Goal: Find specific page/section: Find specific page/section

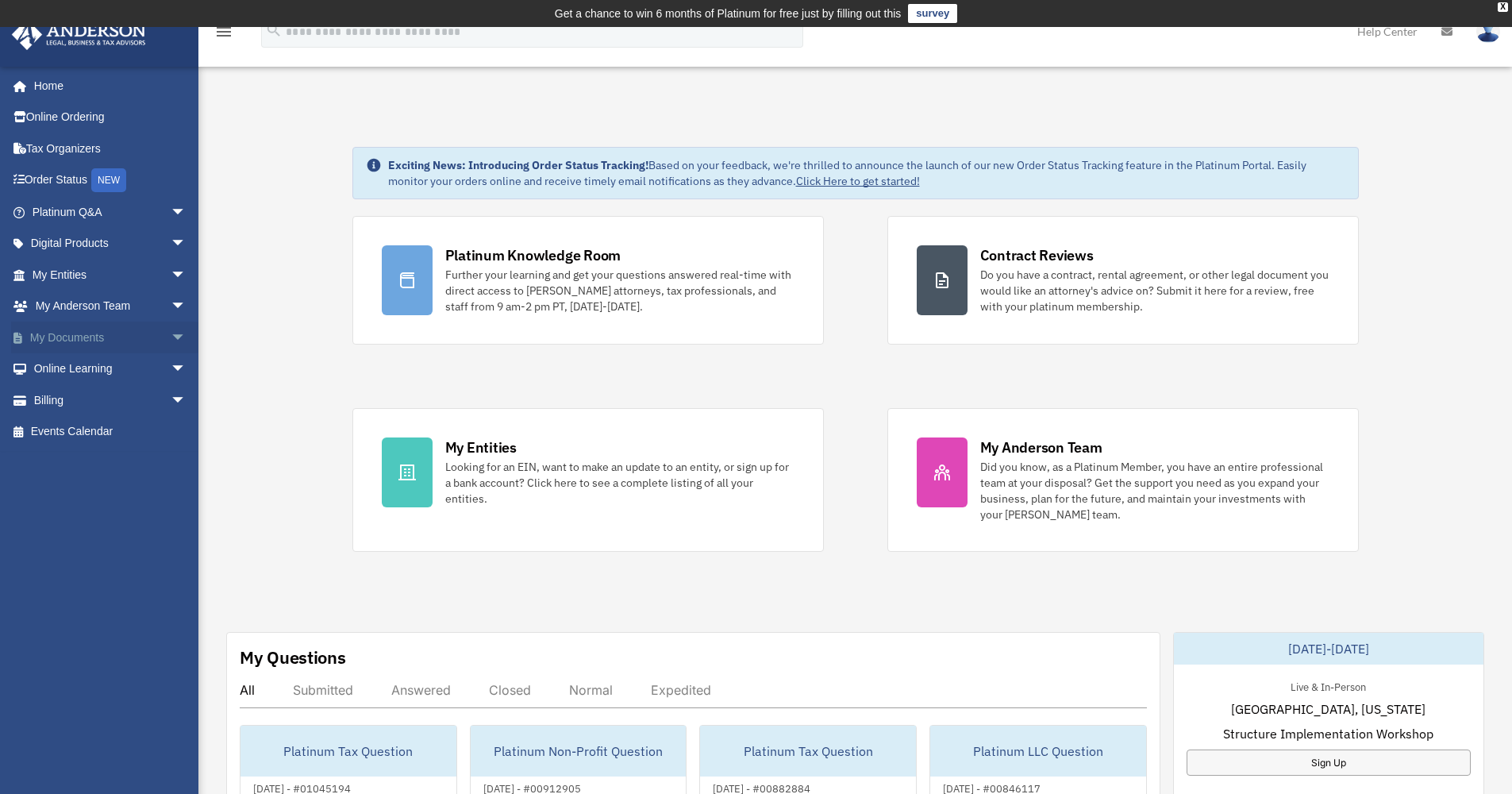
click at [170, 335] on span "arrow_drop_down" at bounding box center [186, 337] width 32 height 33
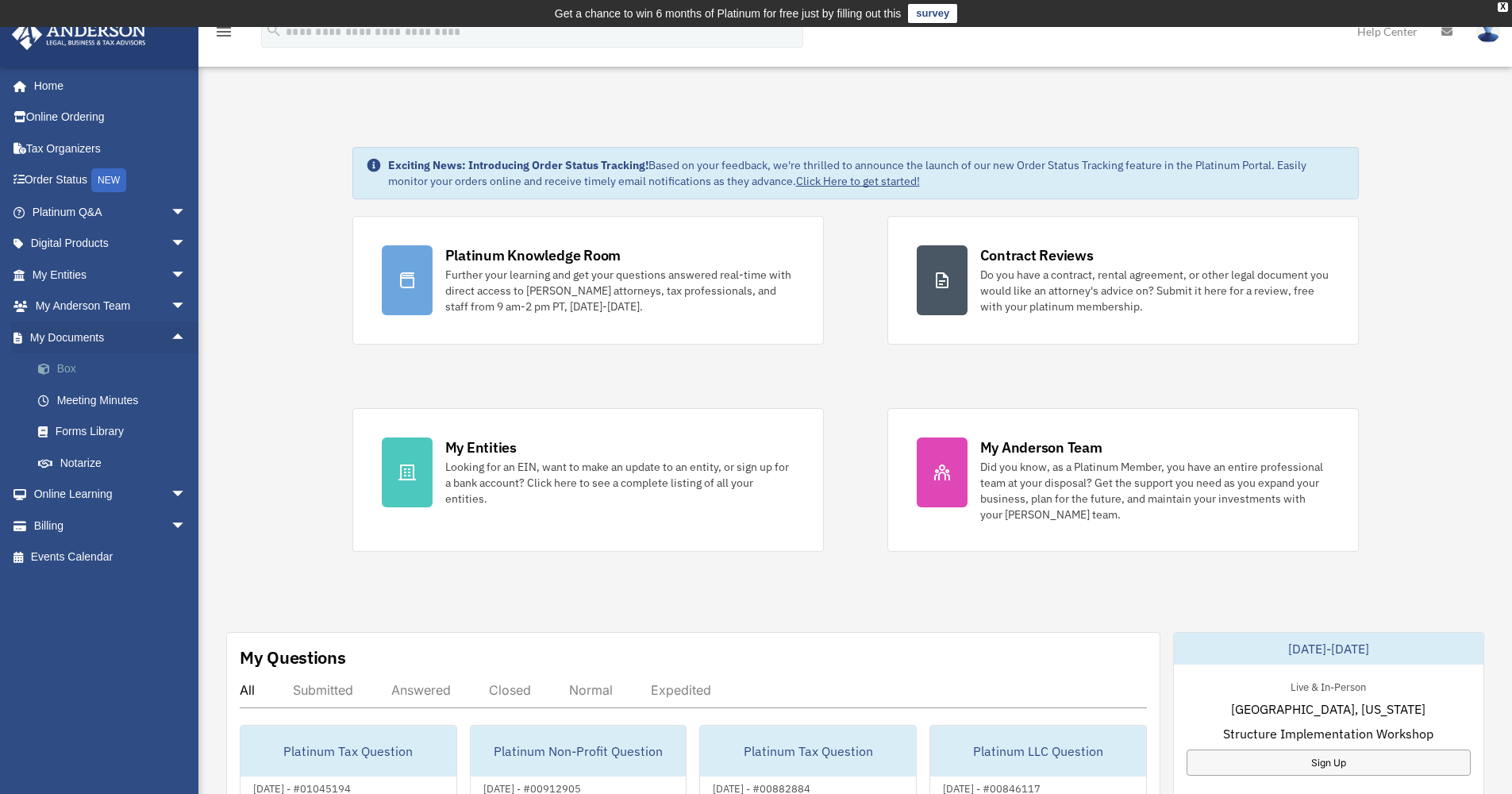
click at [58, 367] on link "Box" at bounding box center [116, 369] width 188 height 32
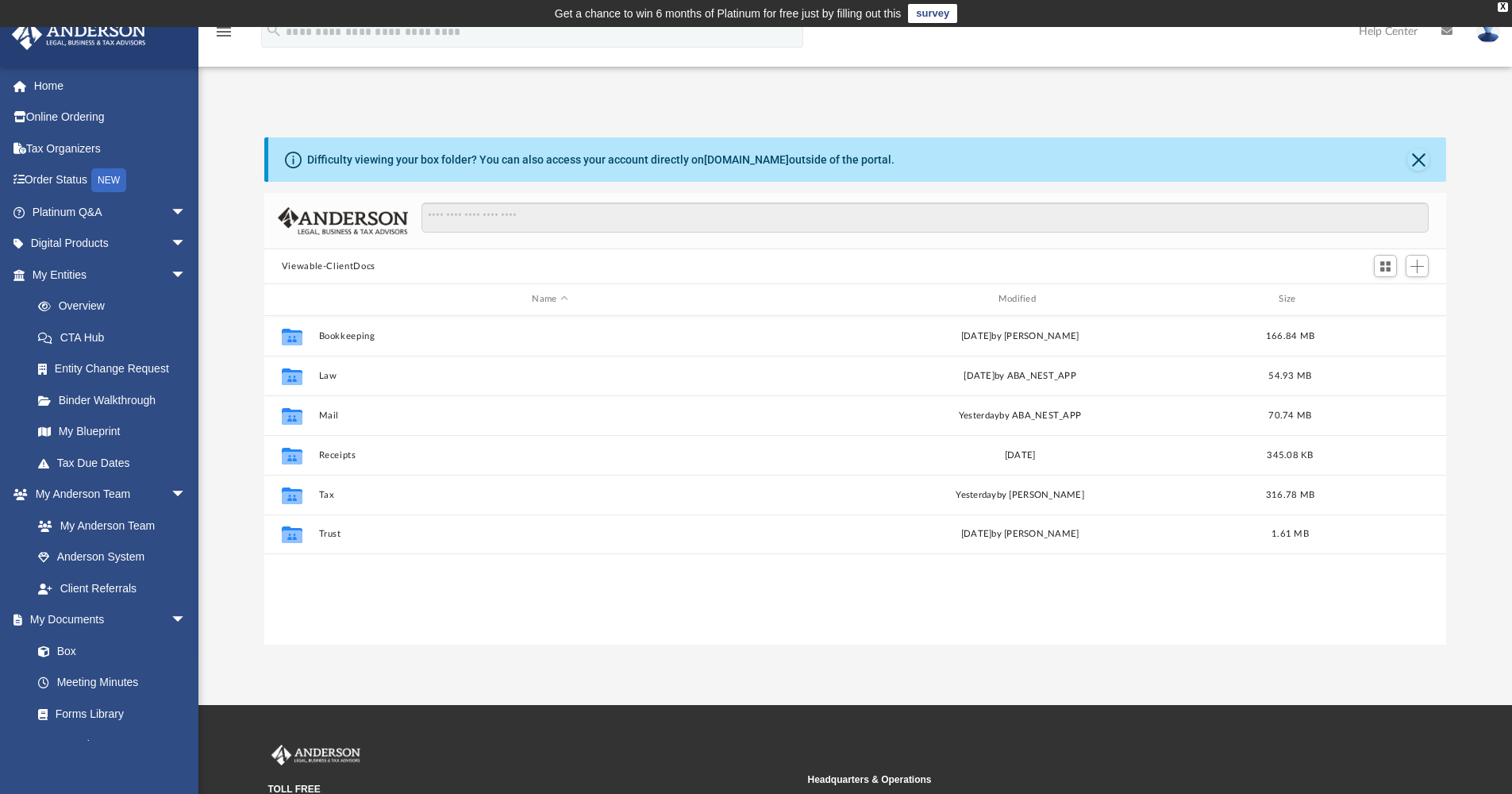
scroll to position [349, 1170]
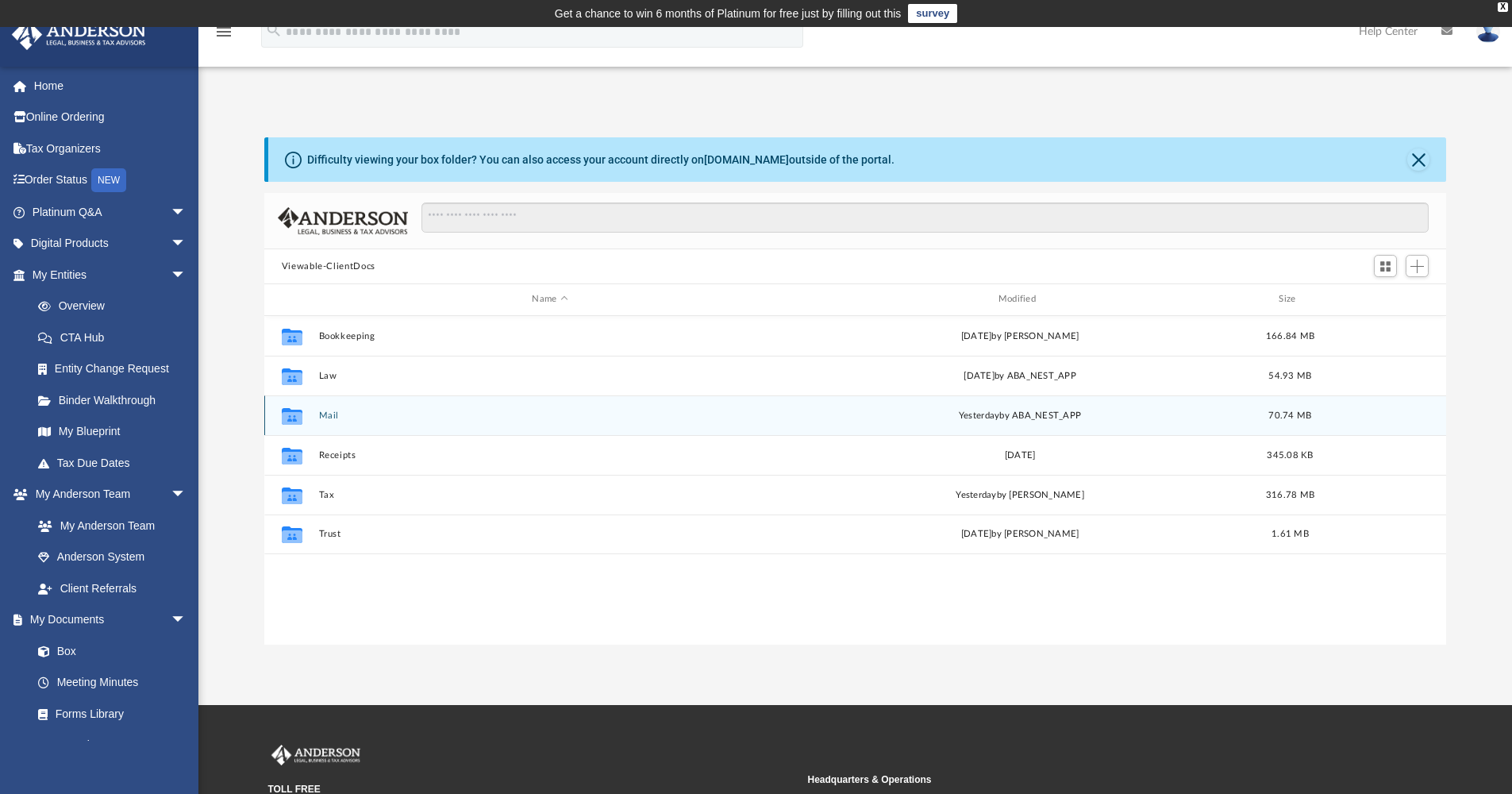
click at [330, 416] on button "Mail" at bounding box center [550, 415] width 462 height 10
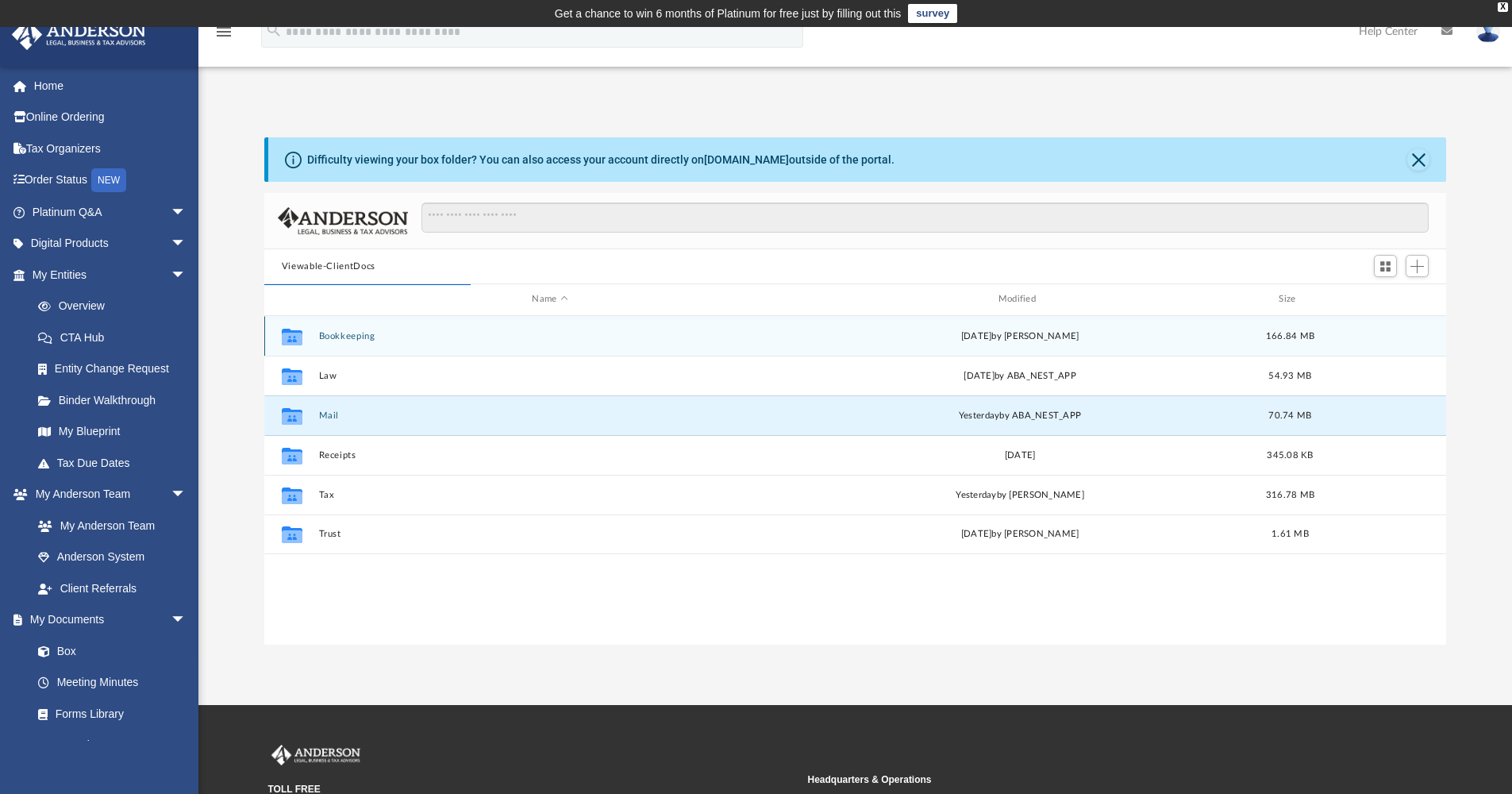
scroll to position [301, 1170]
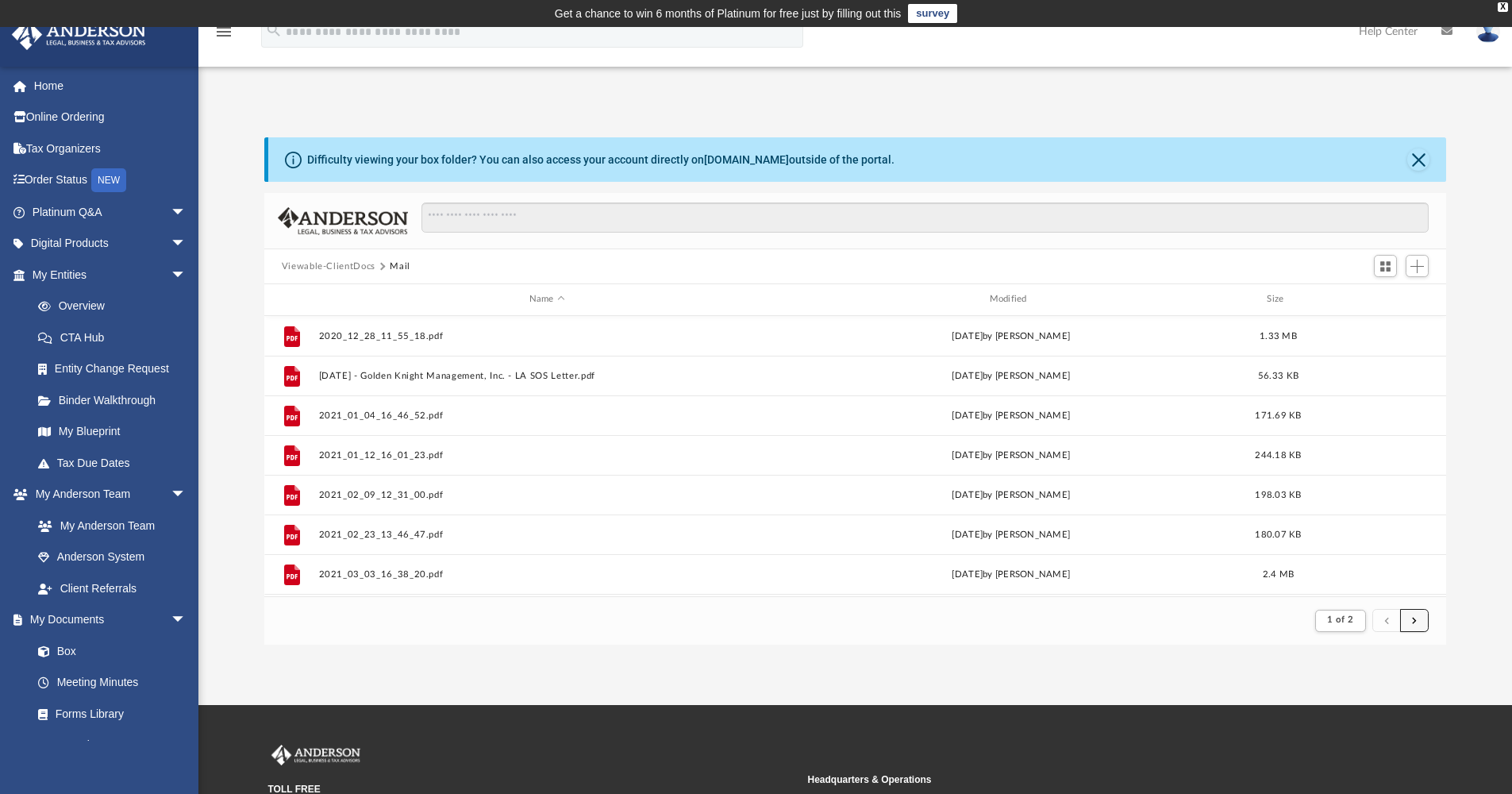
click at [1417, 626] on button "submit" at bounding box center [1415, 620] width 29 height 23
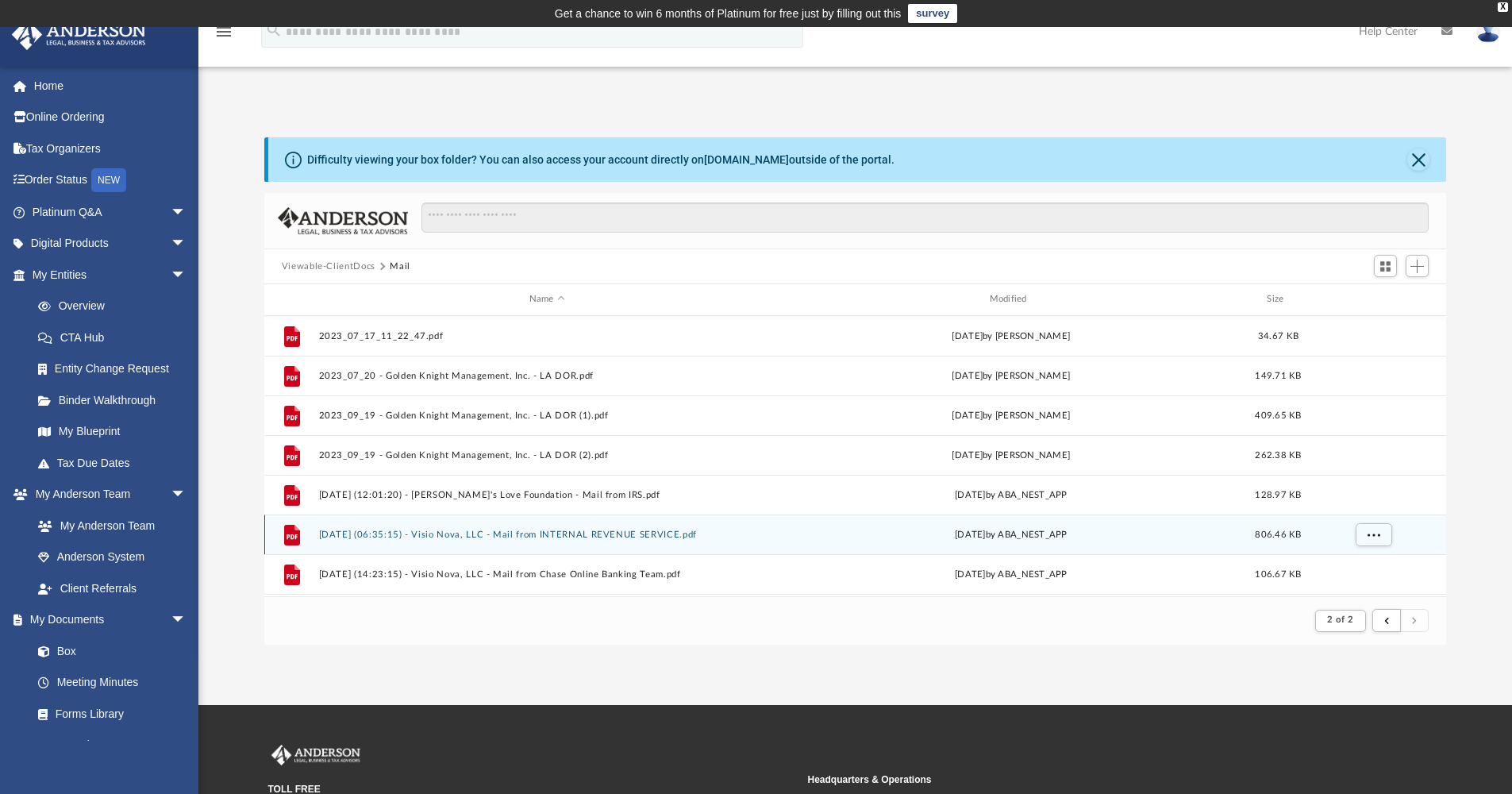
click at [585, 535] on button "[DATE] (06:35:15) - Visio Nova, LLC - Mail from INTERNAL REVENUE SERVICE.pdf" at bounding box center [547, 535] width 457 height 10
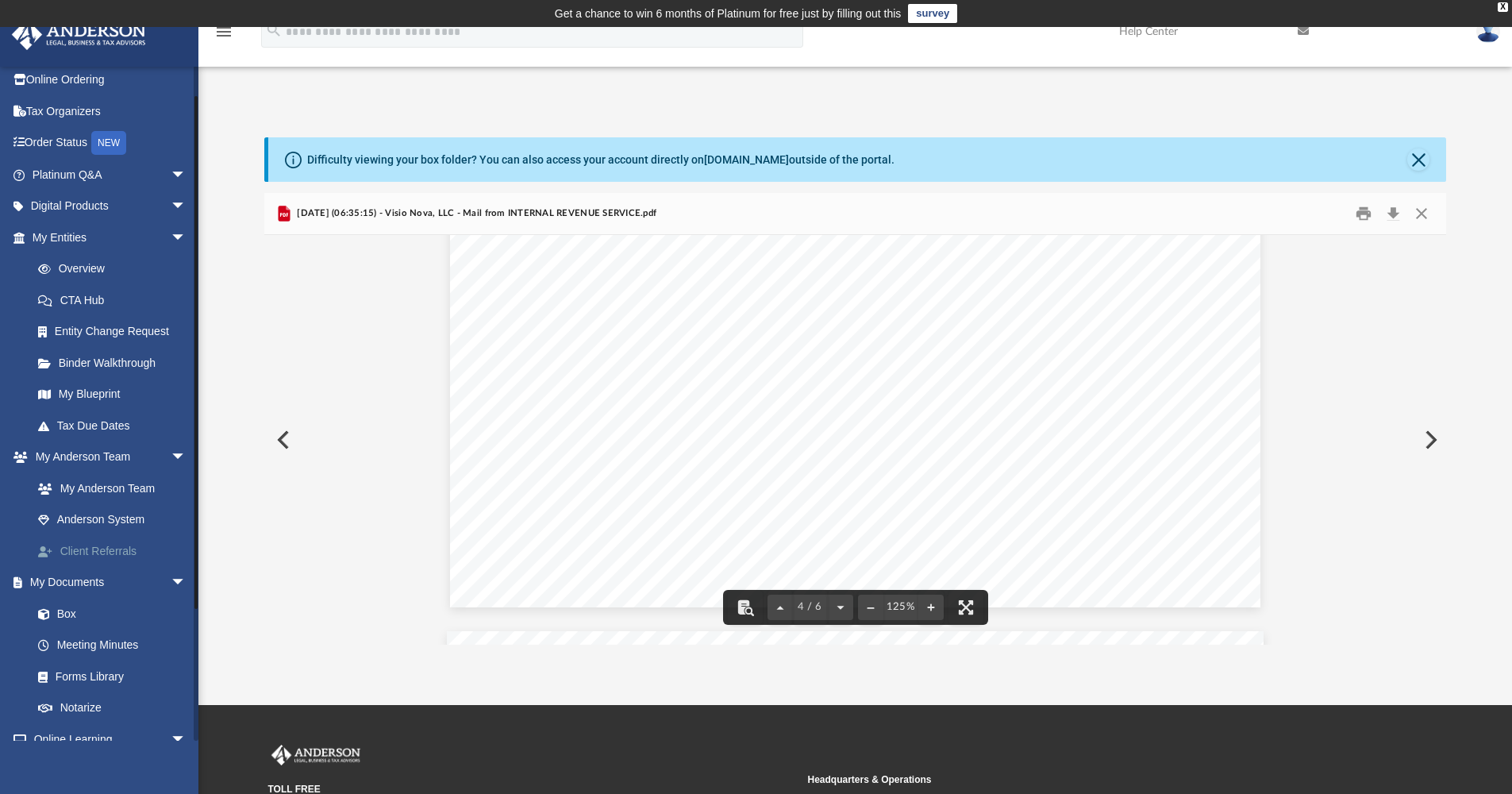
scroll to position [110, 0]
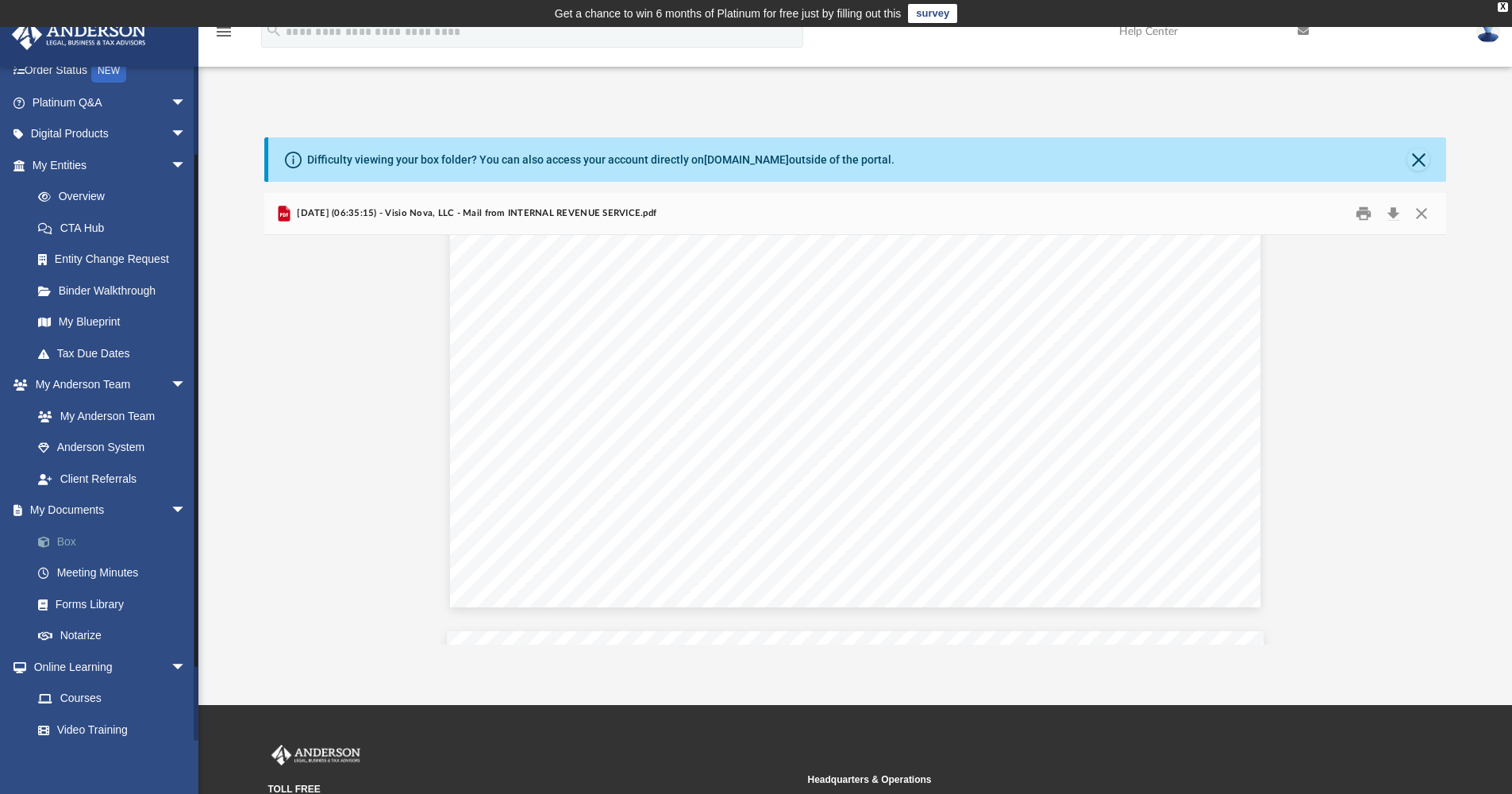
click at [66, 540] on link "Box" at bounding box center [116, 541] width 188 height 32
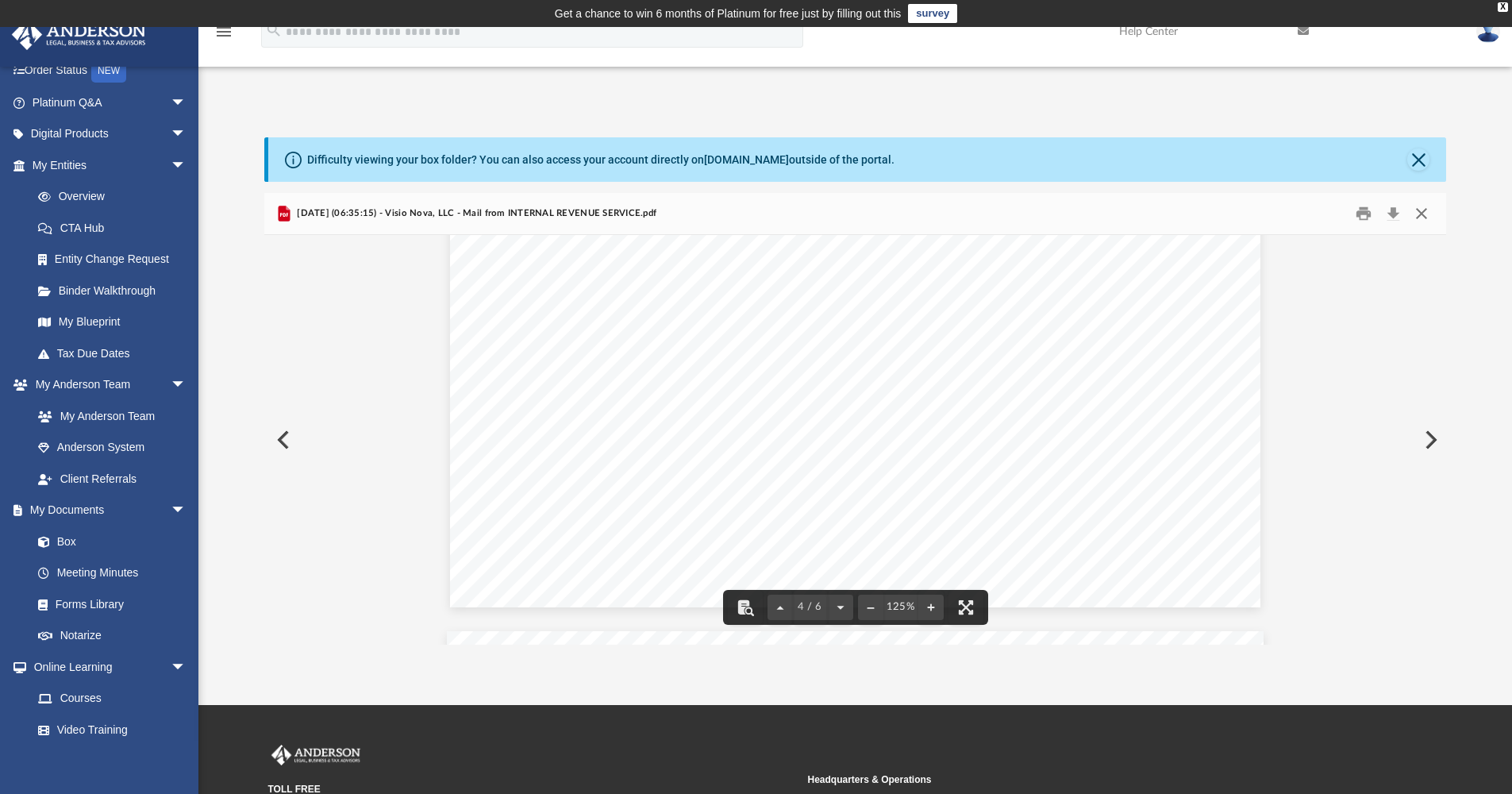
click at [1429, 210] on button "Close" at bounding box center [1421, 213] width 29 height 24
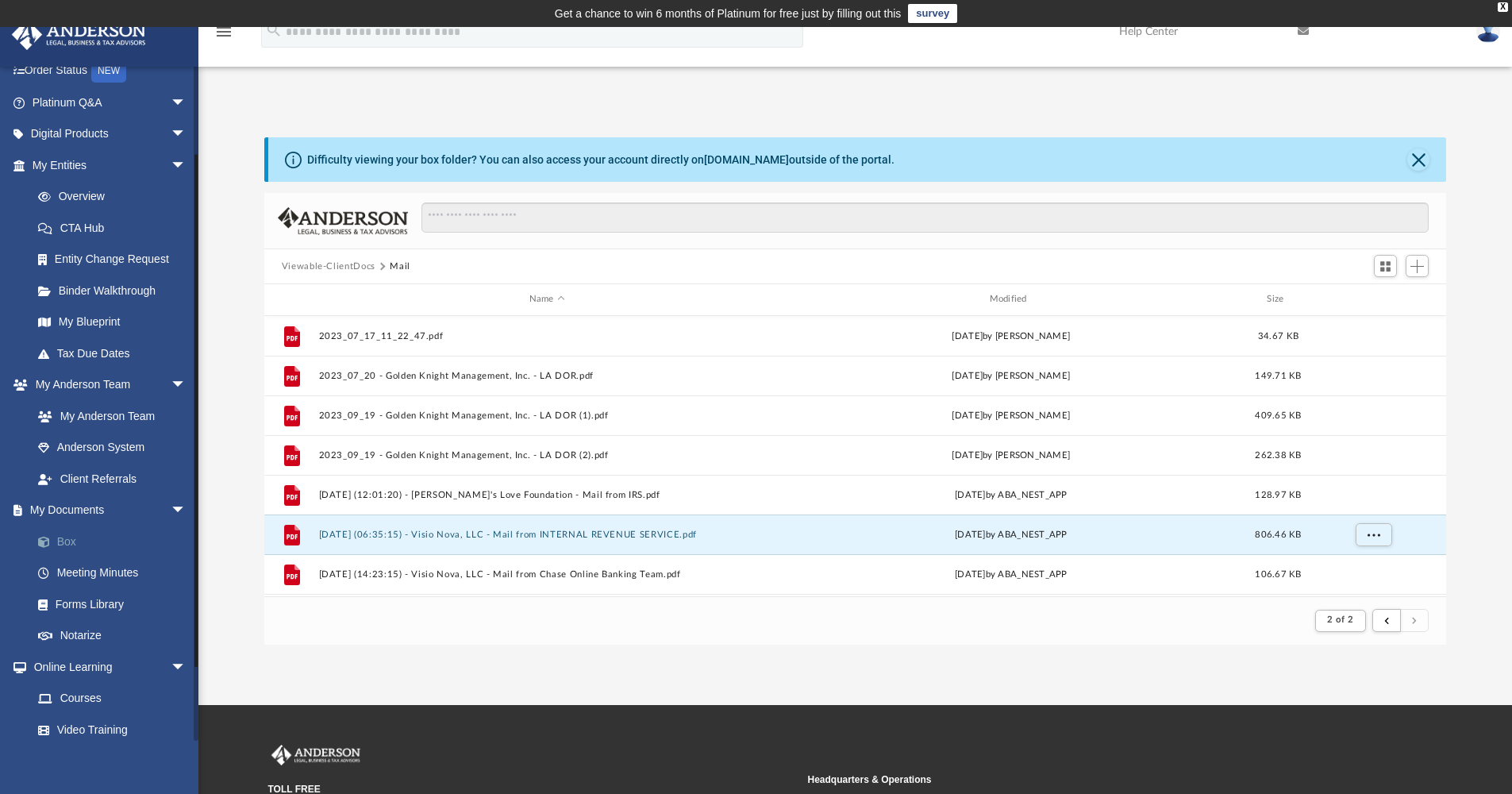
click at [68, 533] on link "Box" at bounding box center [116, 541] width 188 height 32
click at [326, 265] on button "Viewable-ClientDocs" at bounding box center [329, 266] width 94 height 14
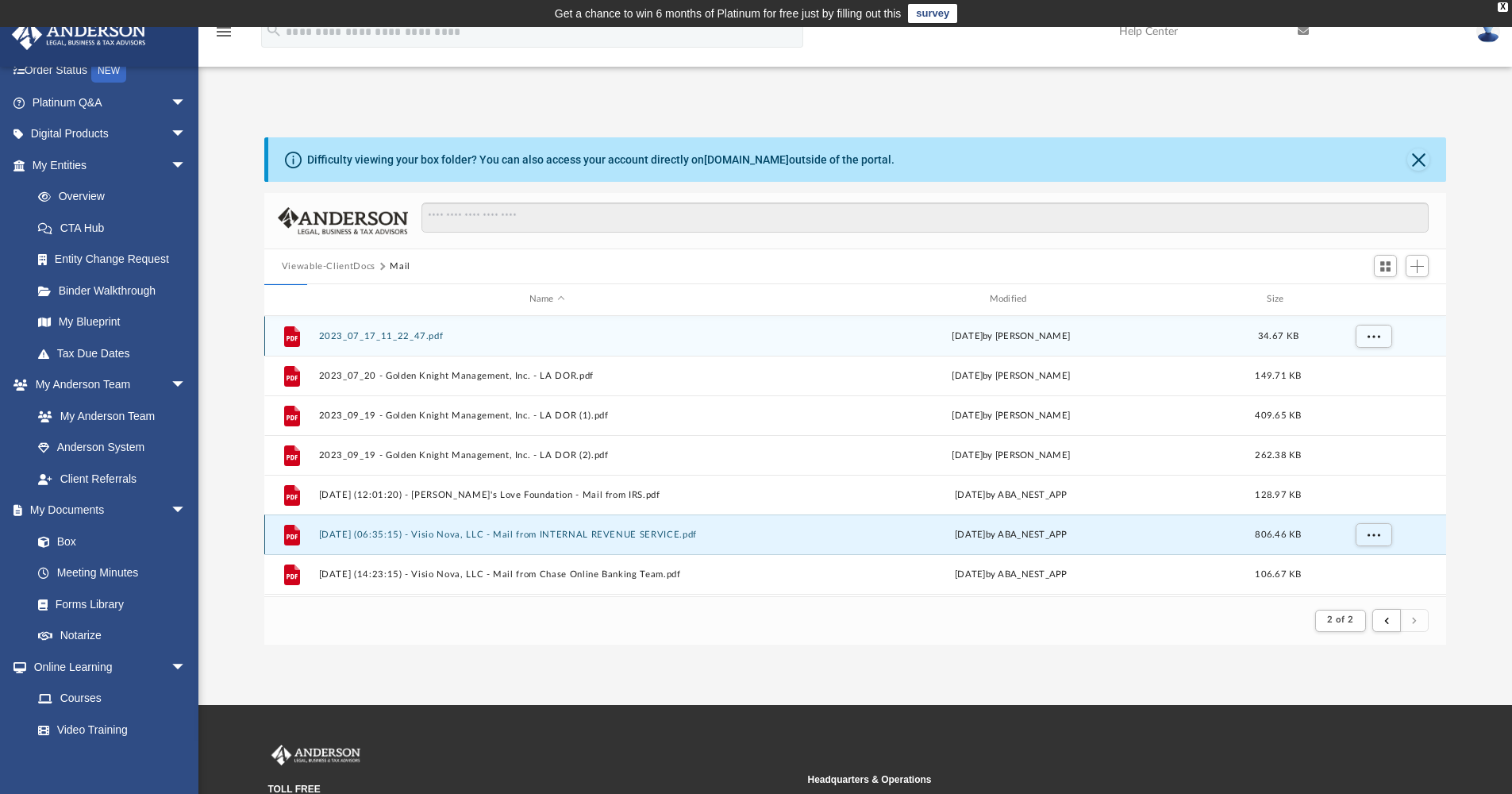
scroll to position [349, 1170]
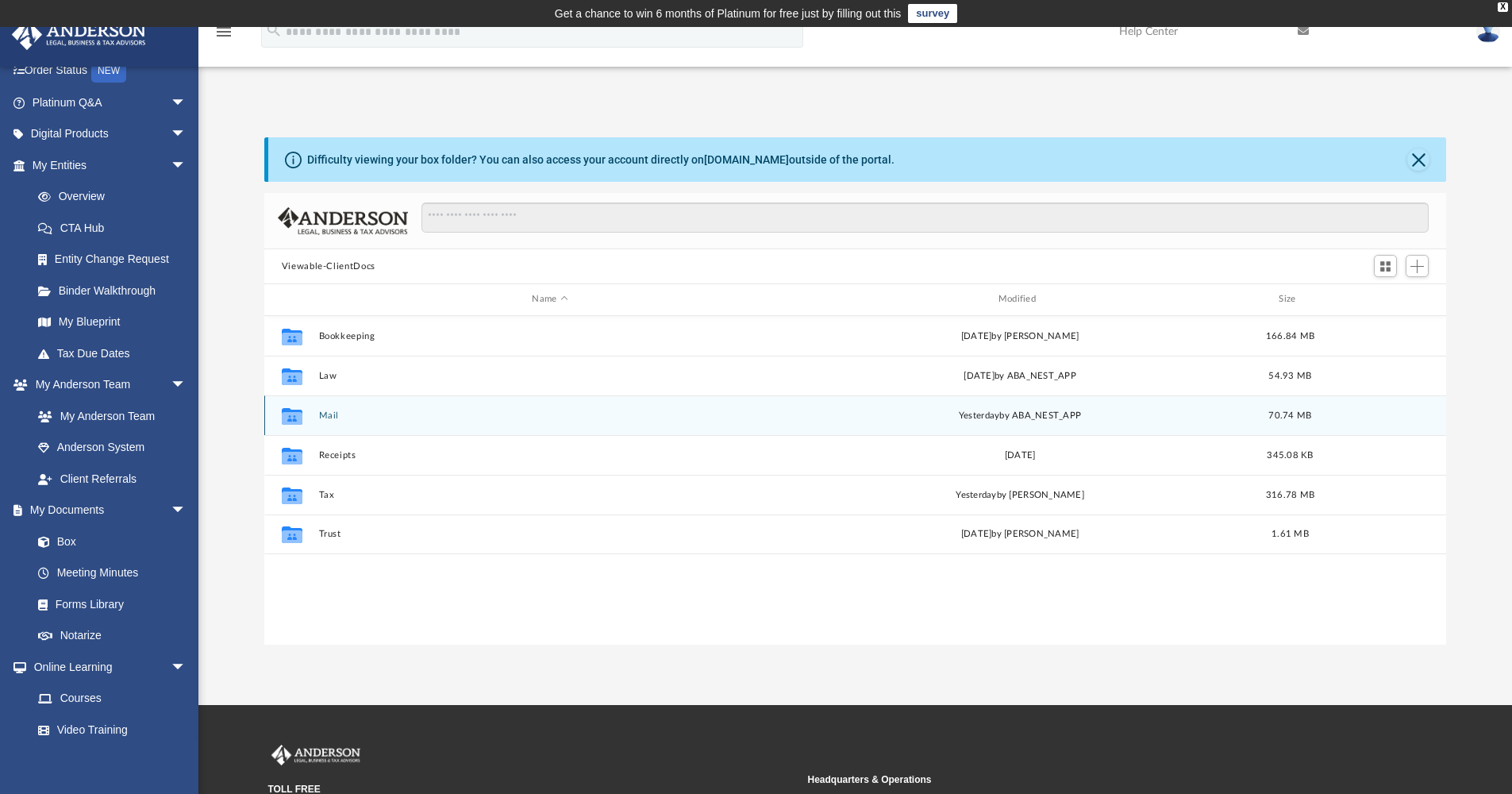
click at [328, 416] on button "Mail" at bounding box center [550, 415] width 462 height 10
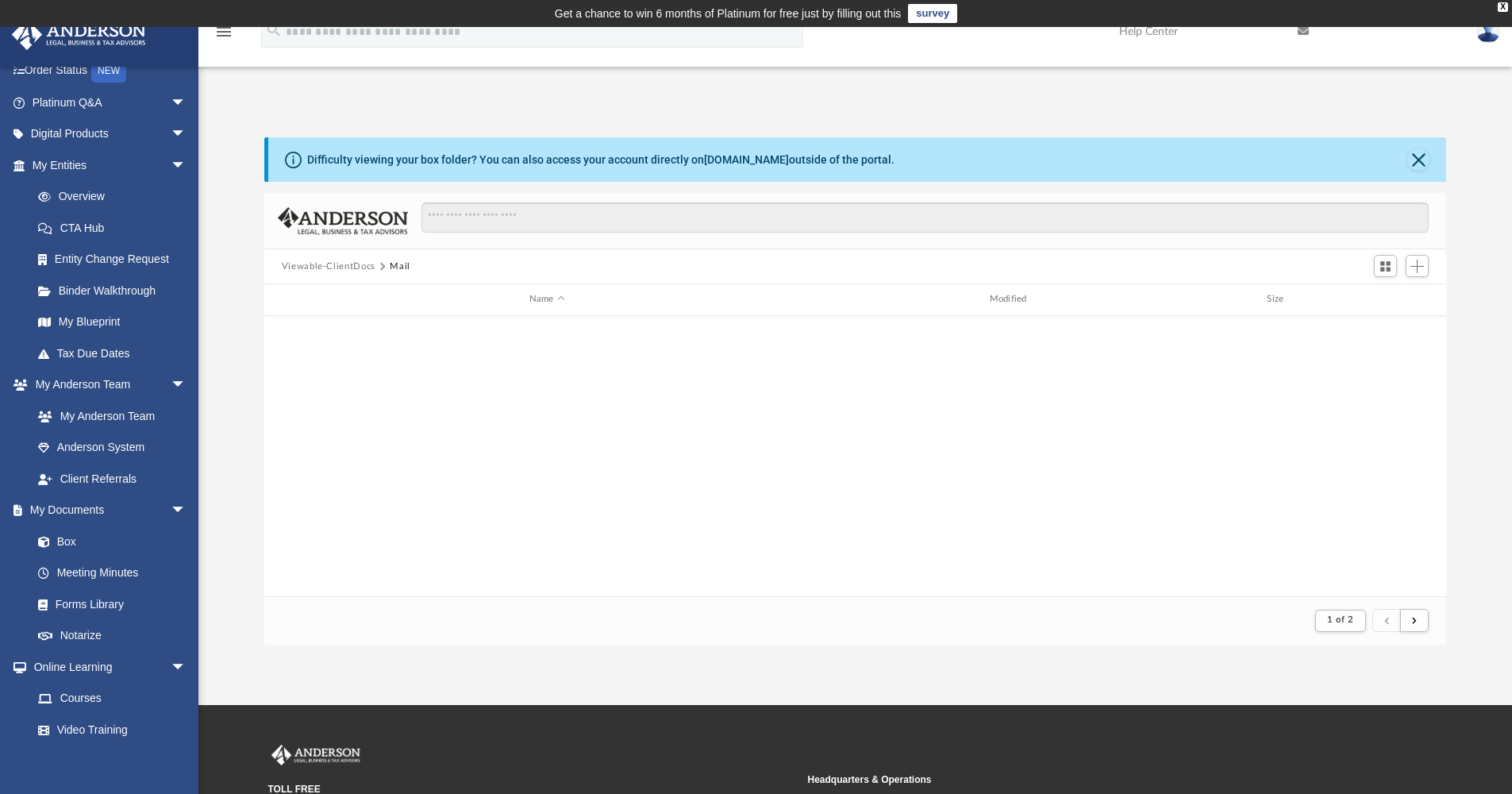
scroll to position [1705, 0]
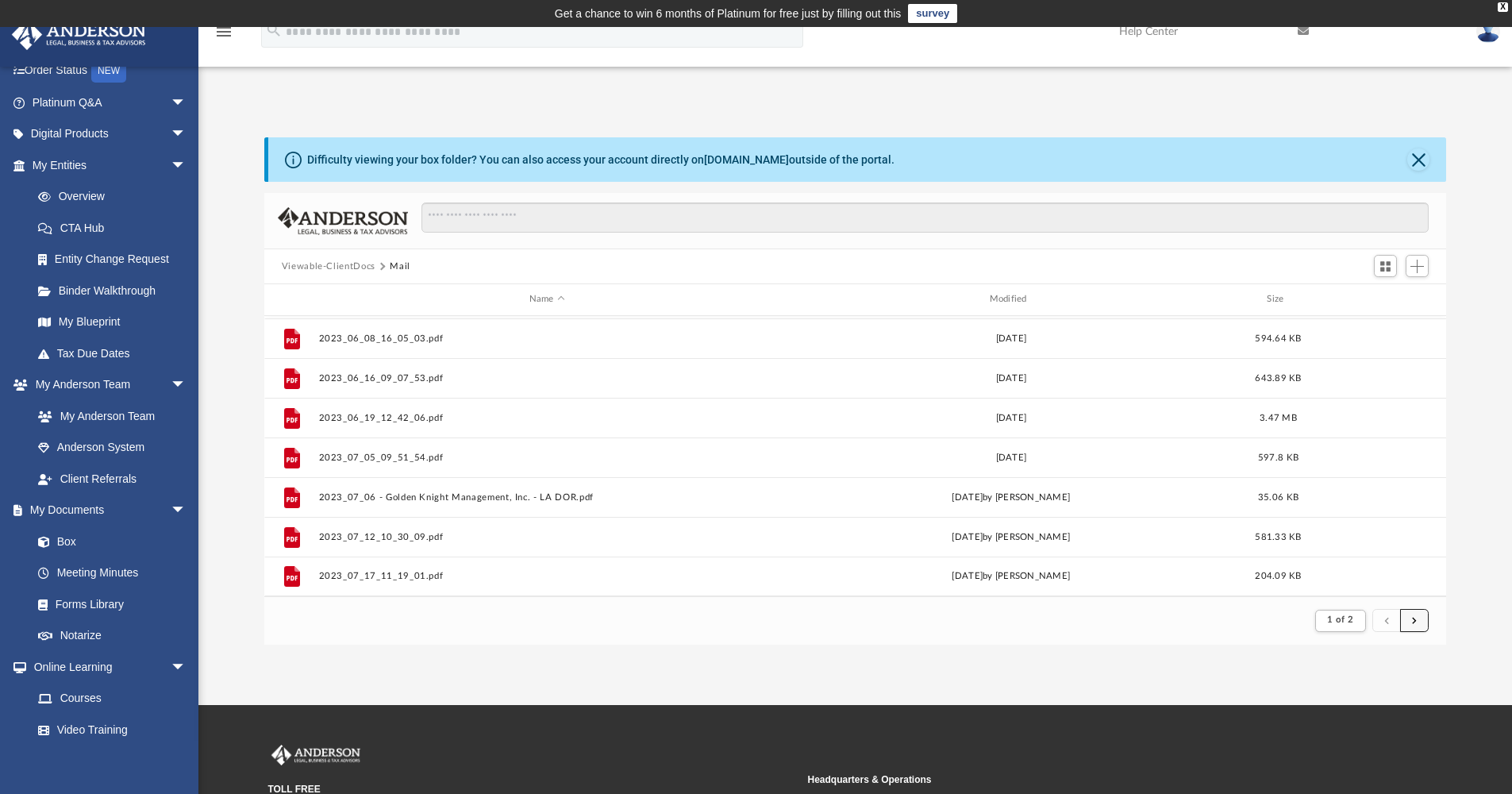
click at [1412, 615] on button "submit" at bounding box center [1415, 620] width 29 height 23
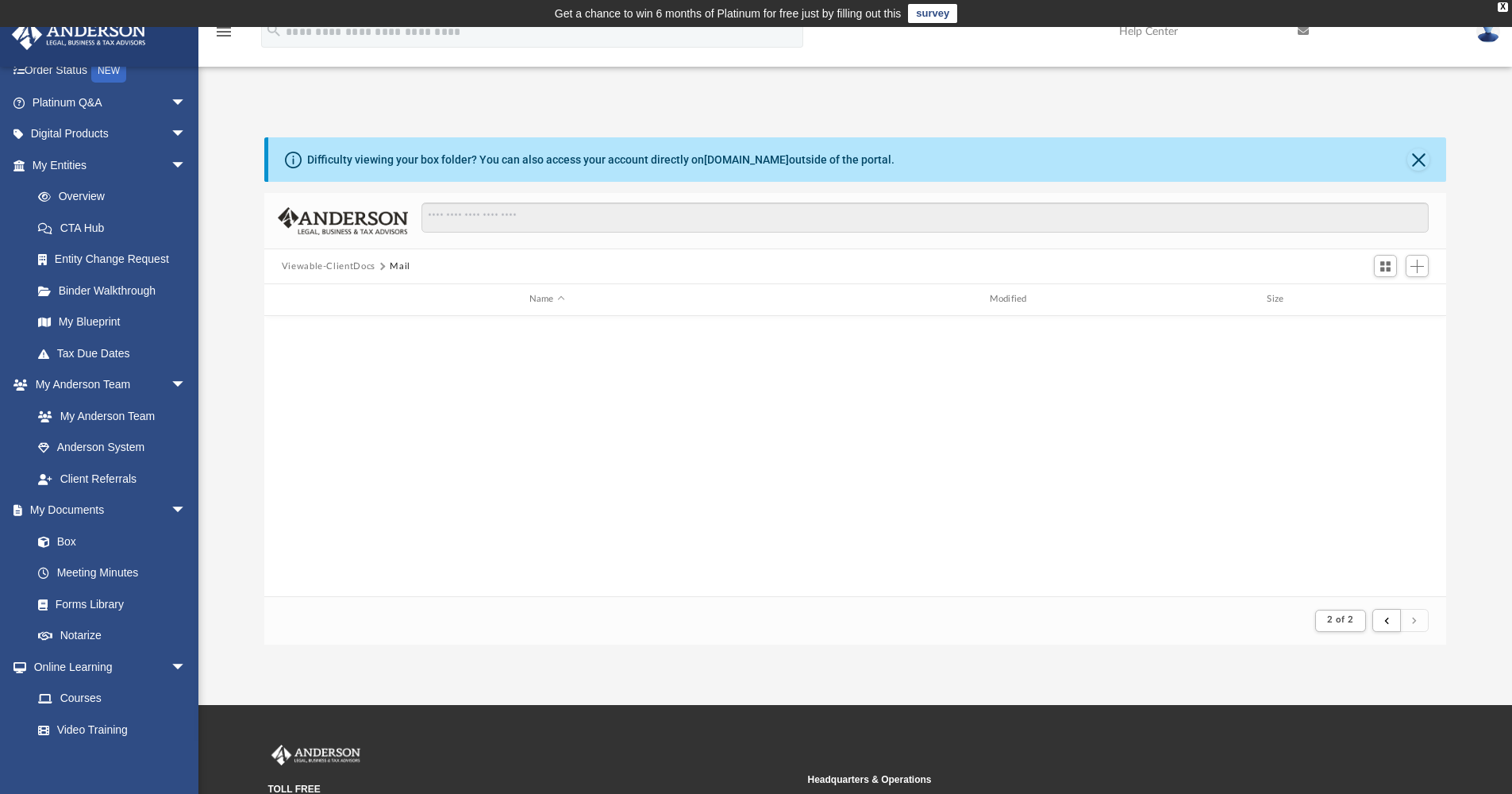
scroll to position [196, 0]
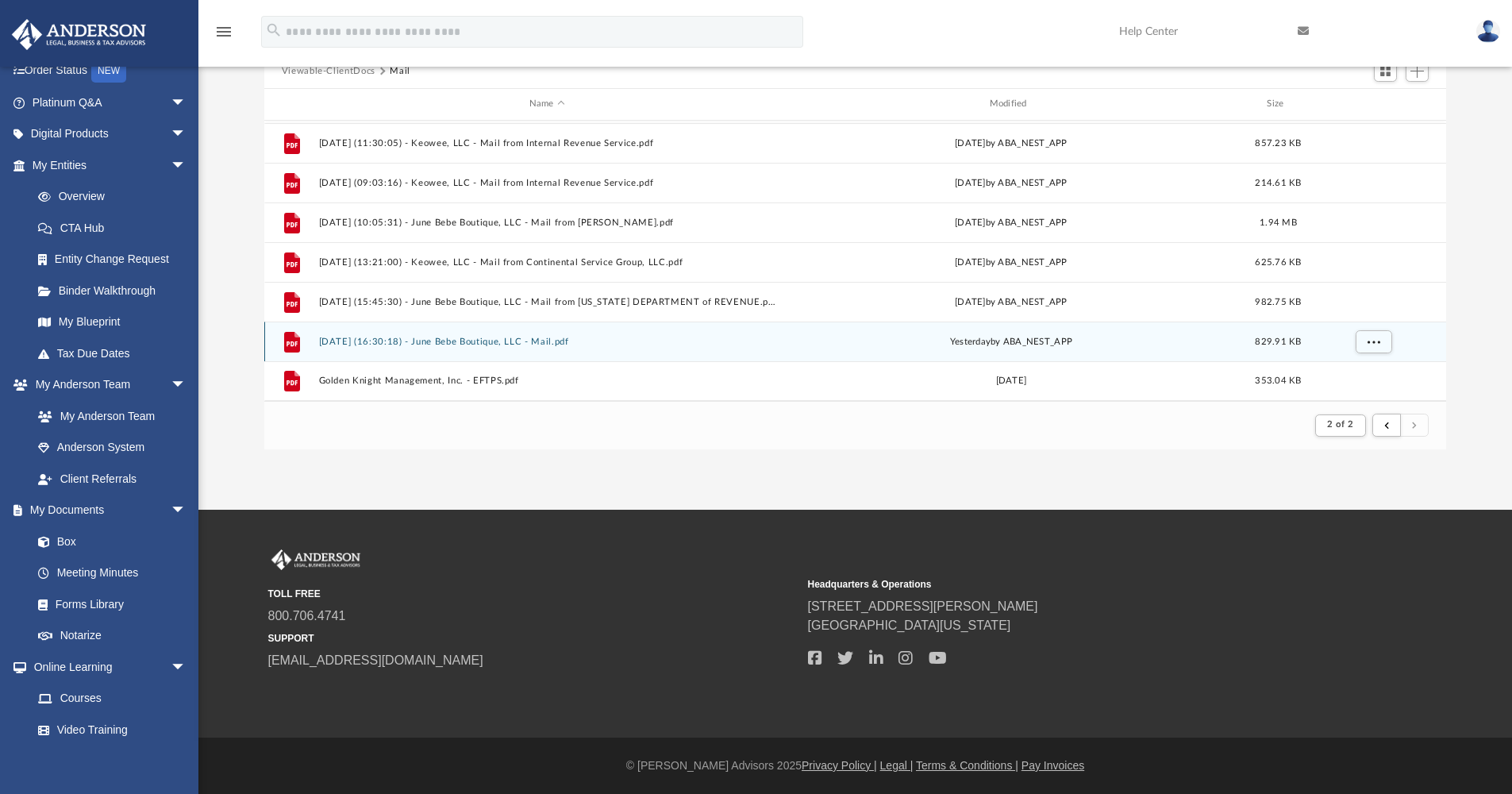
click at [501, 340] on button "[DATE] (16:30:18) - June Bebe Boutique, LLC - Mail.pdf" at bounding box center [547, 342] width 457 height 10
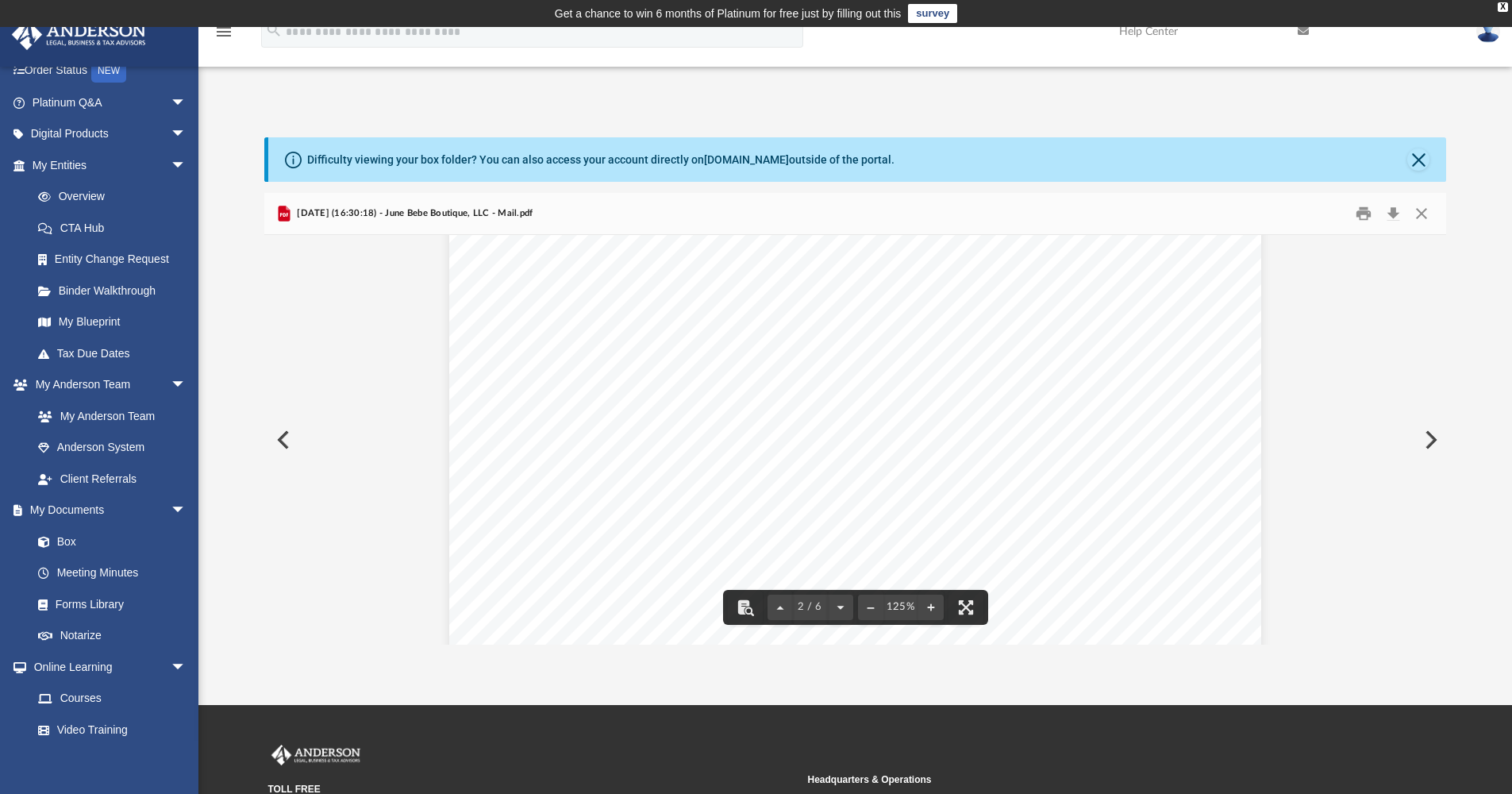
scroll to position [1654, 0]
click at [242, 400] on div "Difficulty viewing your box folder? You can also access your account directly o…" at bounding box center [855, 391] width 1314 height 507
click at [1424, 159] on button "Close" at bounding box center [1418, 160] width 22 height 22
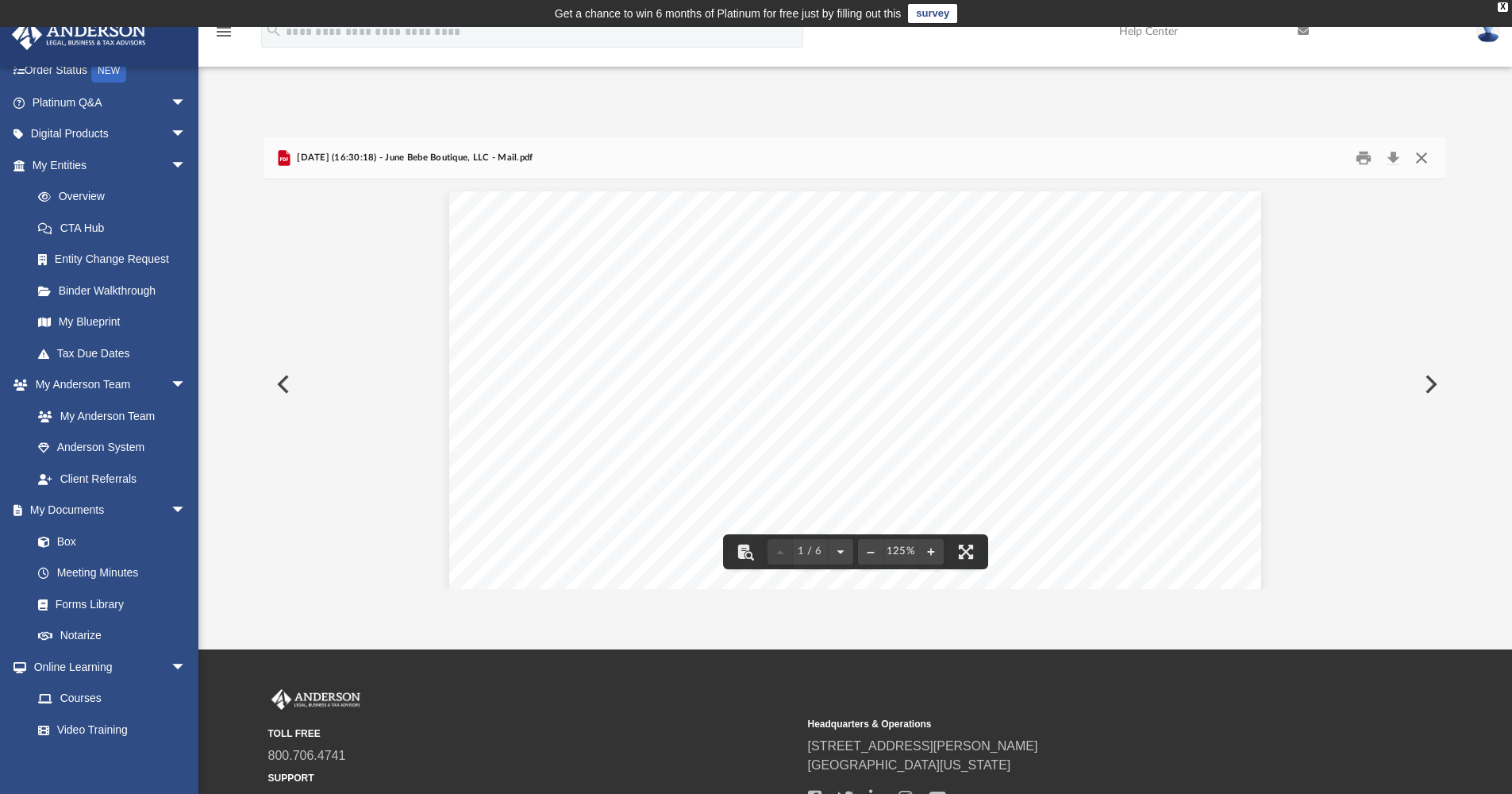
click at [1424, 160] on button "Close" at bounding box center [1421, 158] width 29 height 24
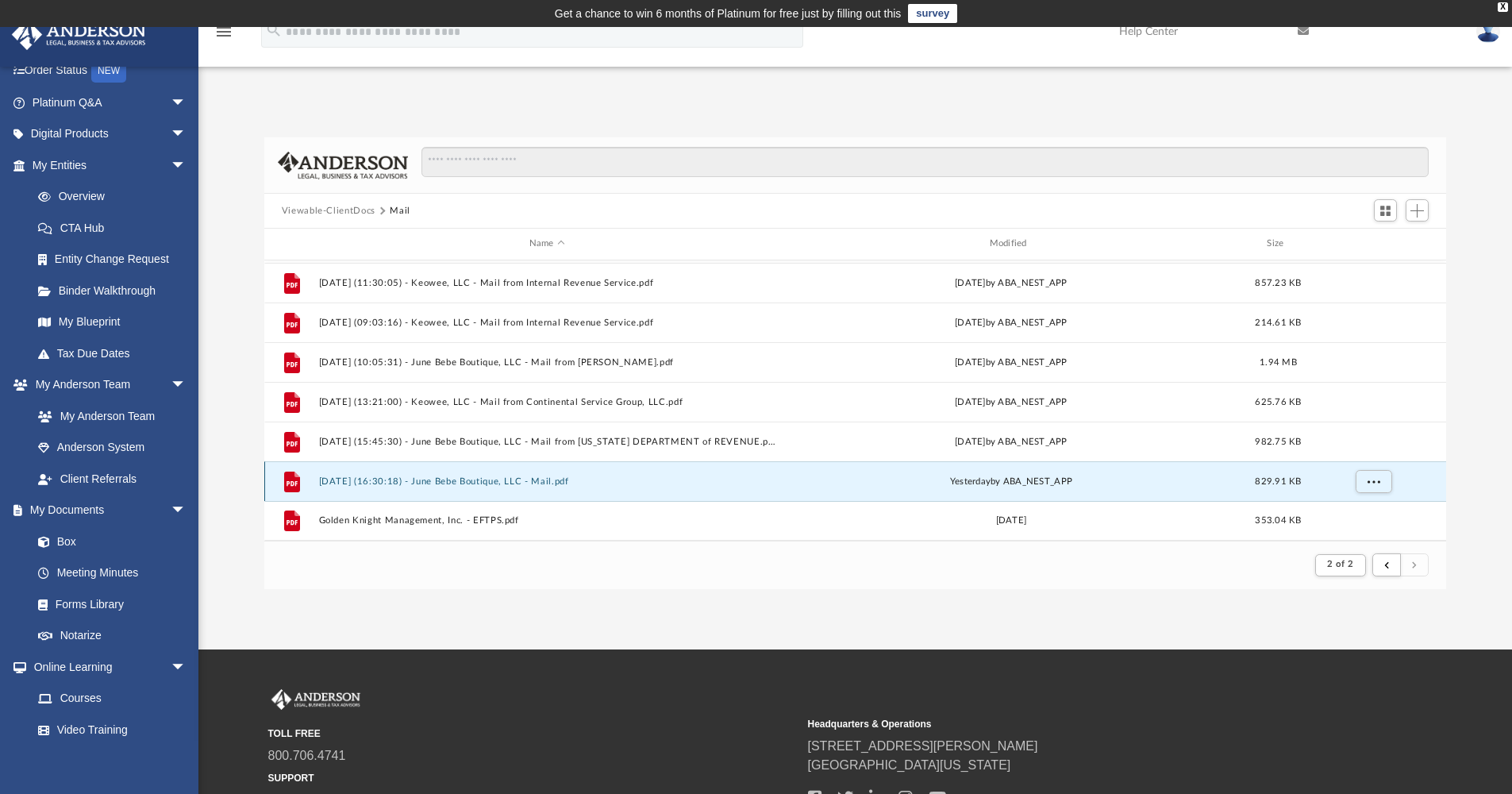
scroll to position [3, 0]
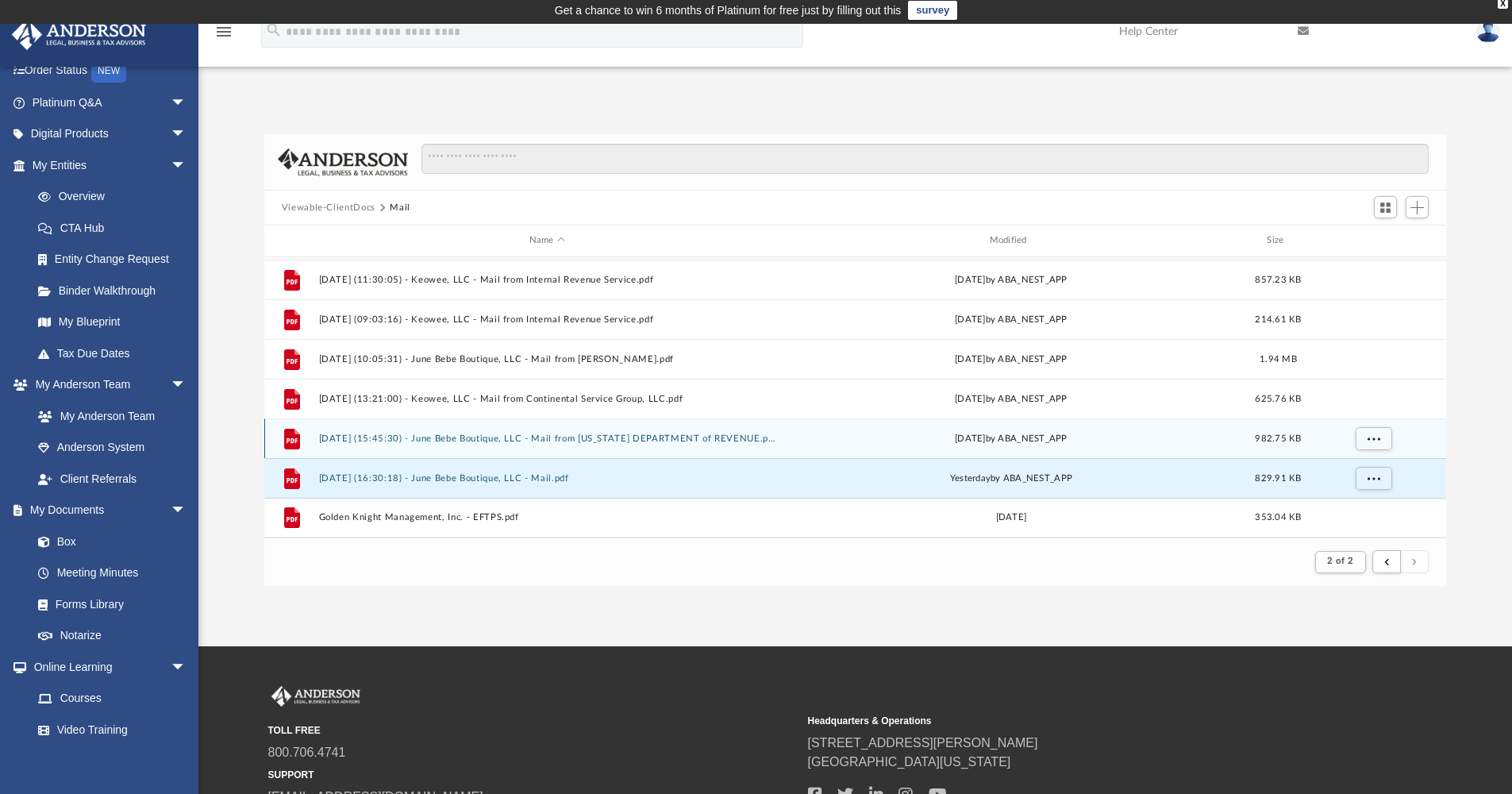
click at [562, 436] on button "[DATE] (15:45:30) - June Bebe Boutique, LLC - Mail from [US_STATE] DEPARTMENT o…" at bounding box center [547, 438] width 457 height 10
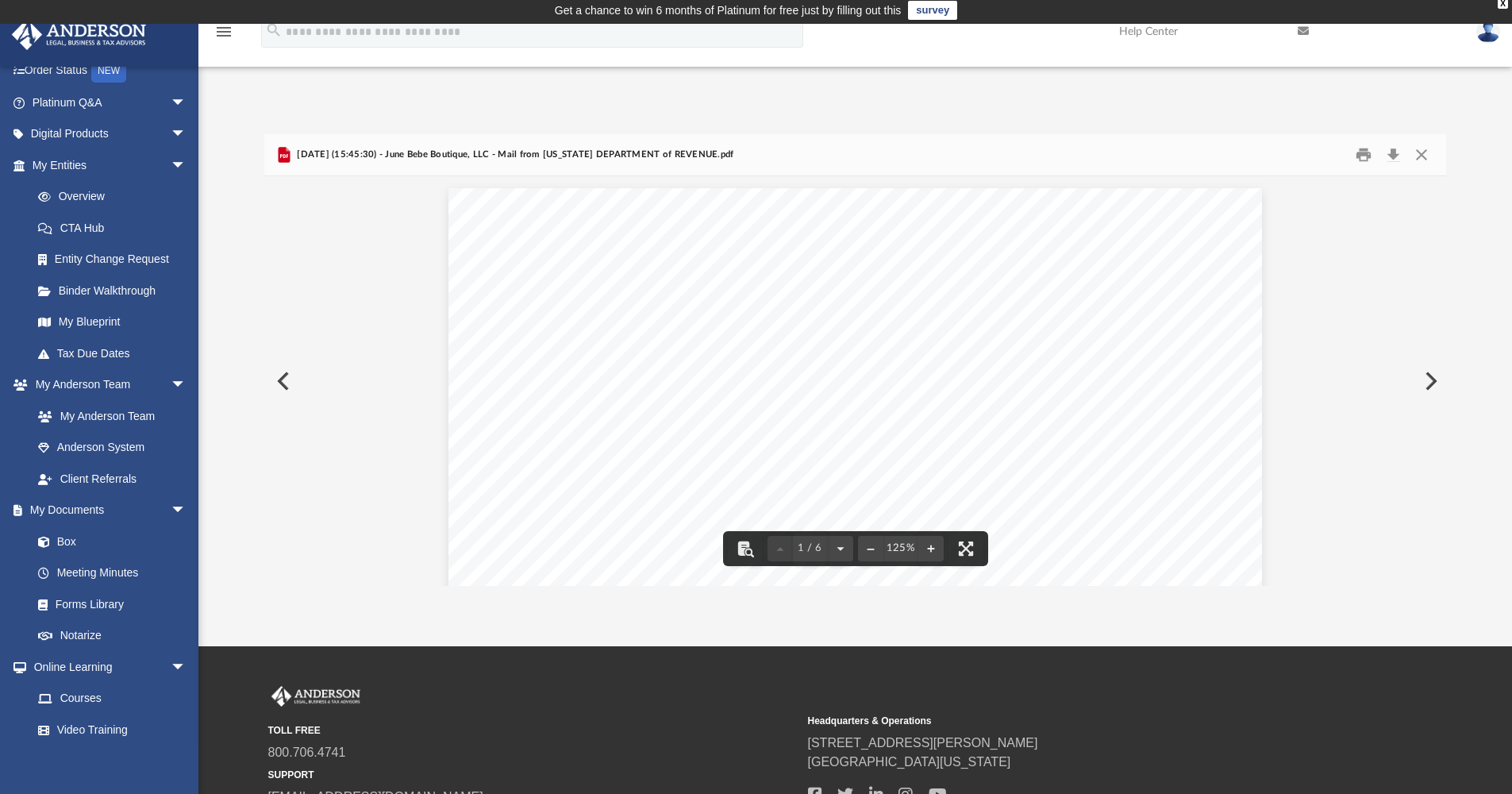
scroll to position [0, 0]
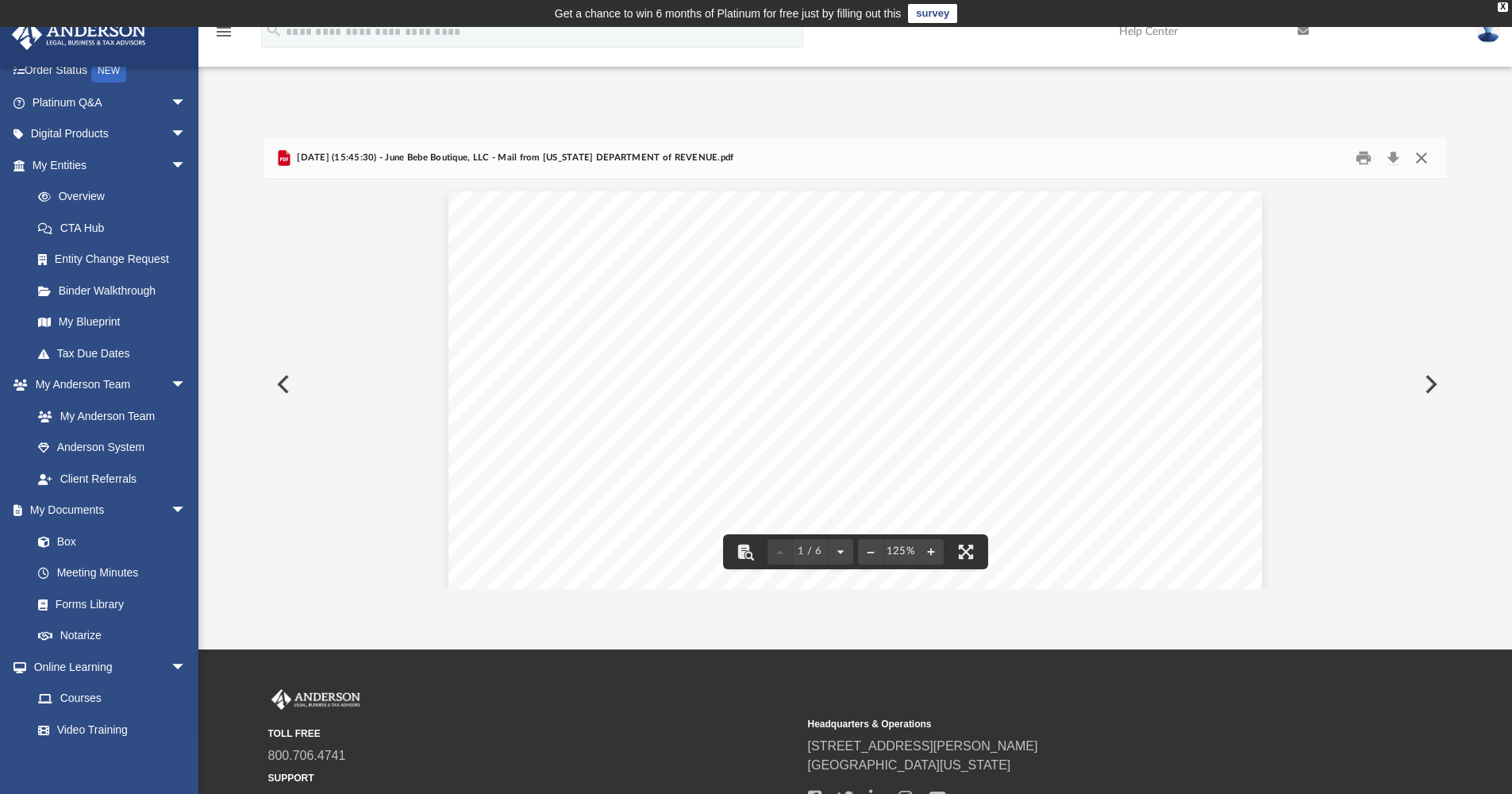
click at [1423, 157] on button "Close" at bounding box center [1421, 158] width 29 height 24
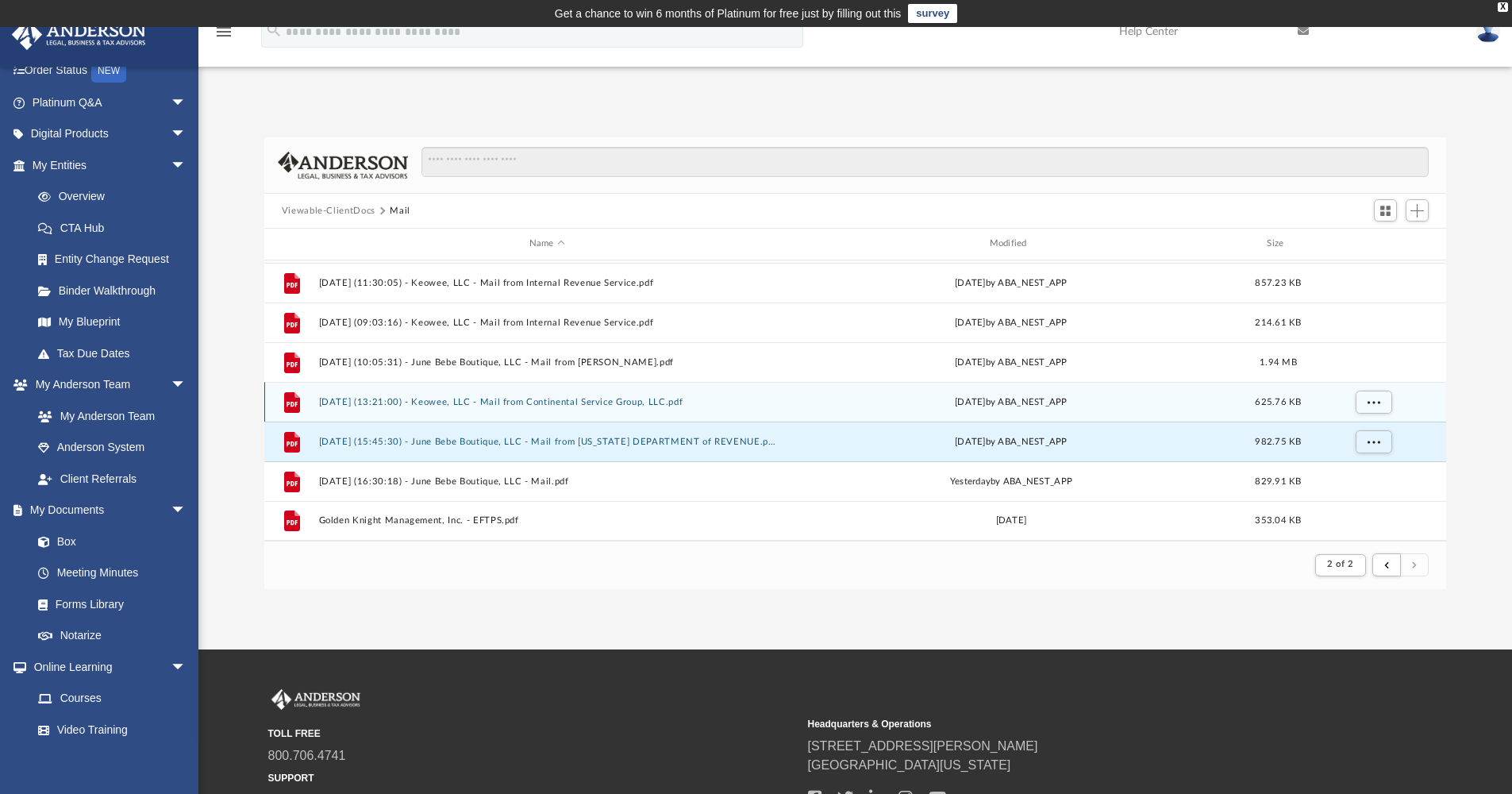
click at [550, 404] on button "[DATE] (13:21:00) - Keowee, LLC - Mail from Continental Service Group, LLC.pdf" at bounding box center [547, 402] width 457 height 10
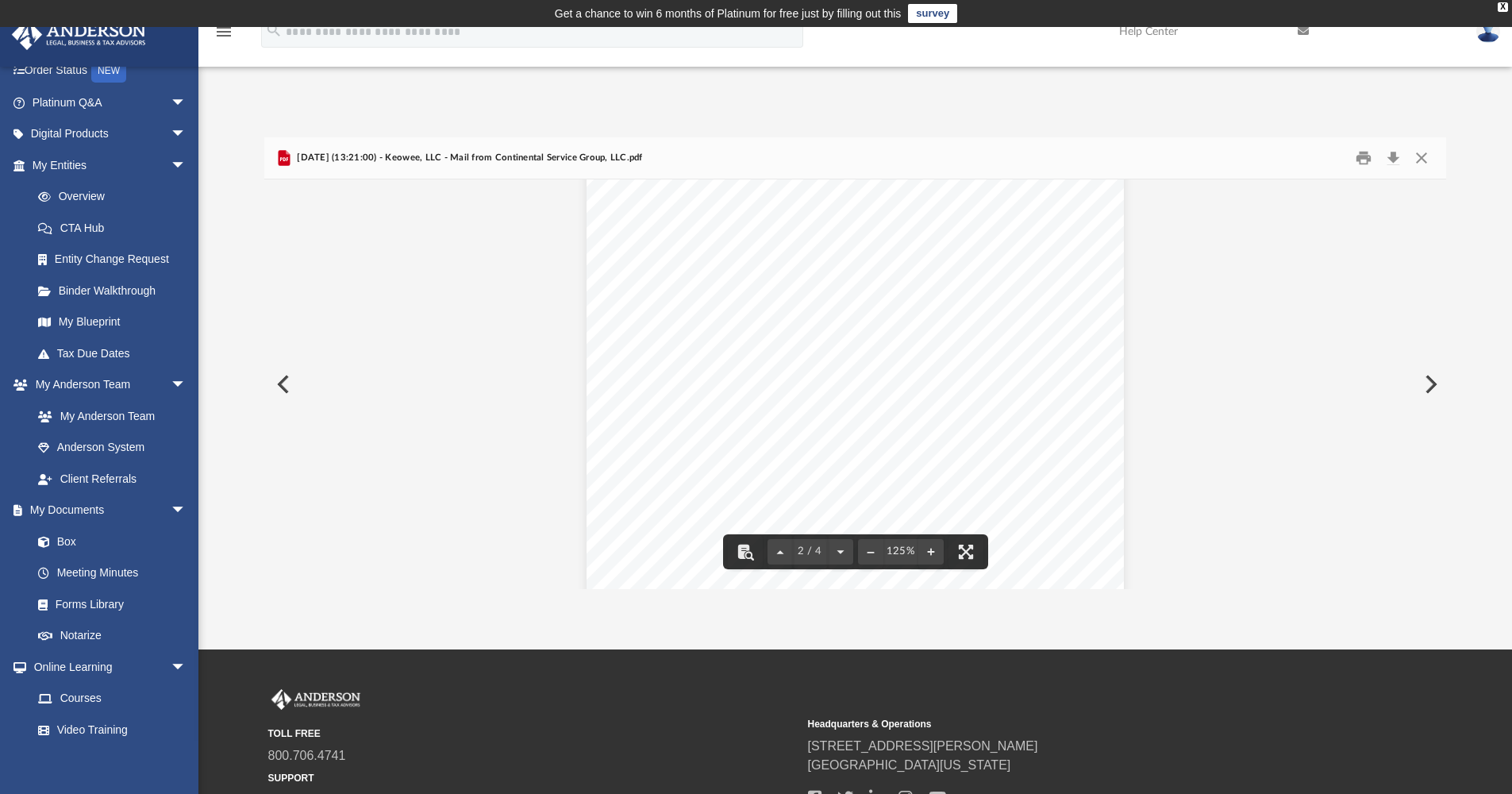
scroll to position [969, 0]
click at [1429, 155] on button "Close" at bounding box center [1421, 158] width 29 height 24
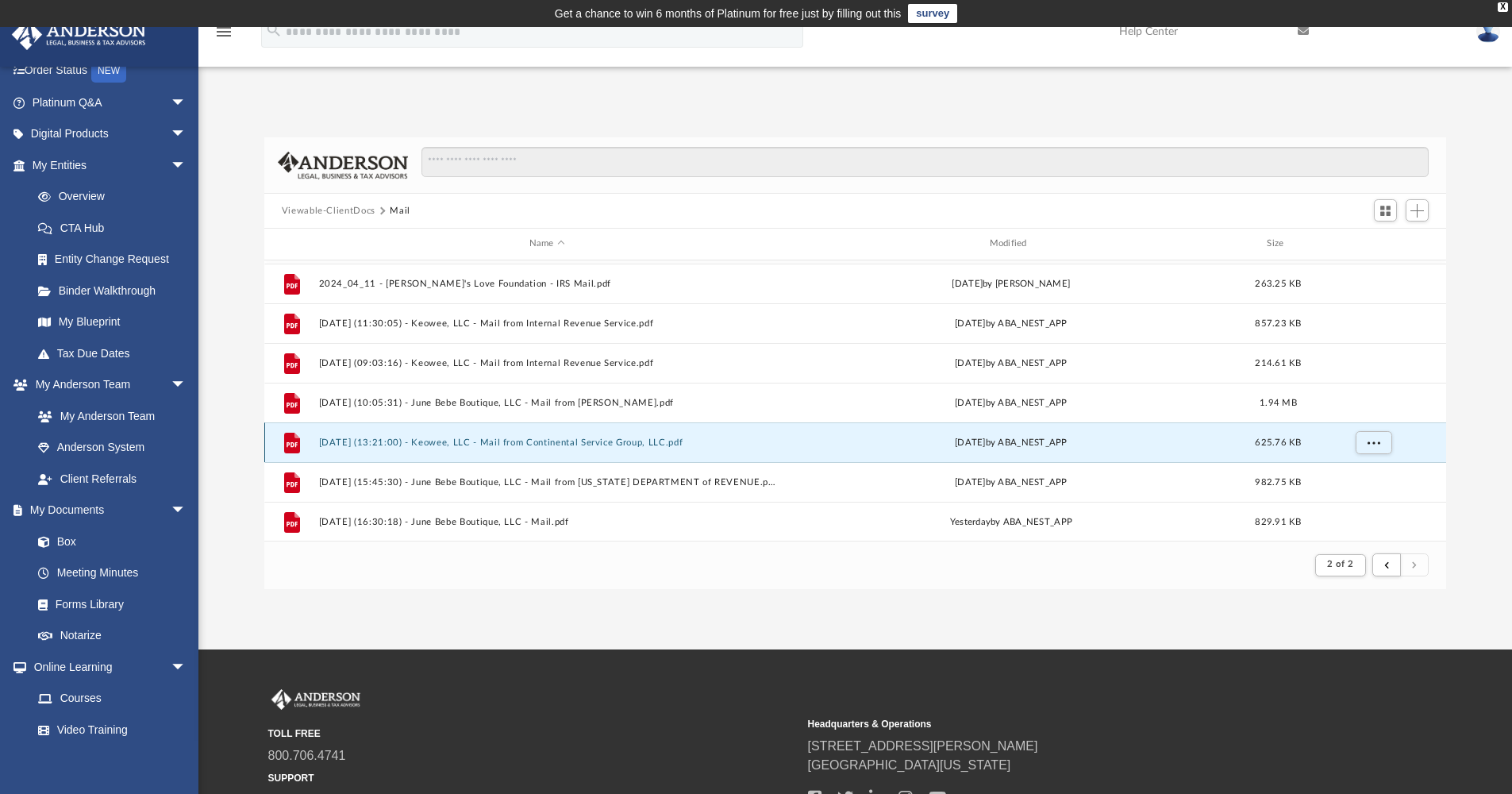
scroll to position [610, 0]
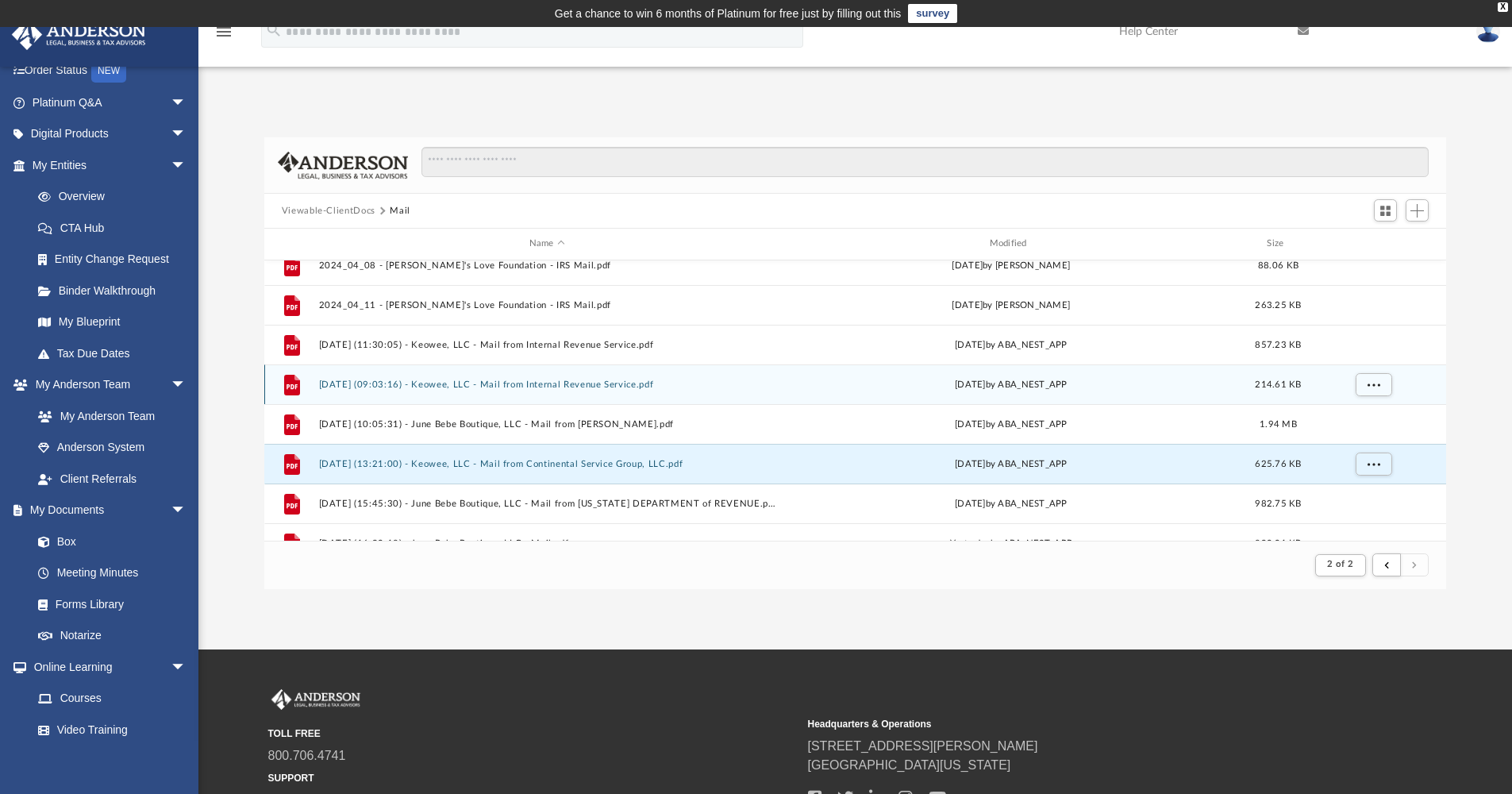
click at [565, 387] on button "[DATE] (09:03:16) - Keowee, LLC - Mail from Internal Revenue Service.pdf" at bounding box center [547, 384] width 457 height 10
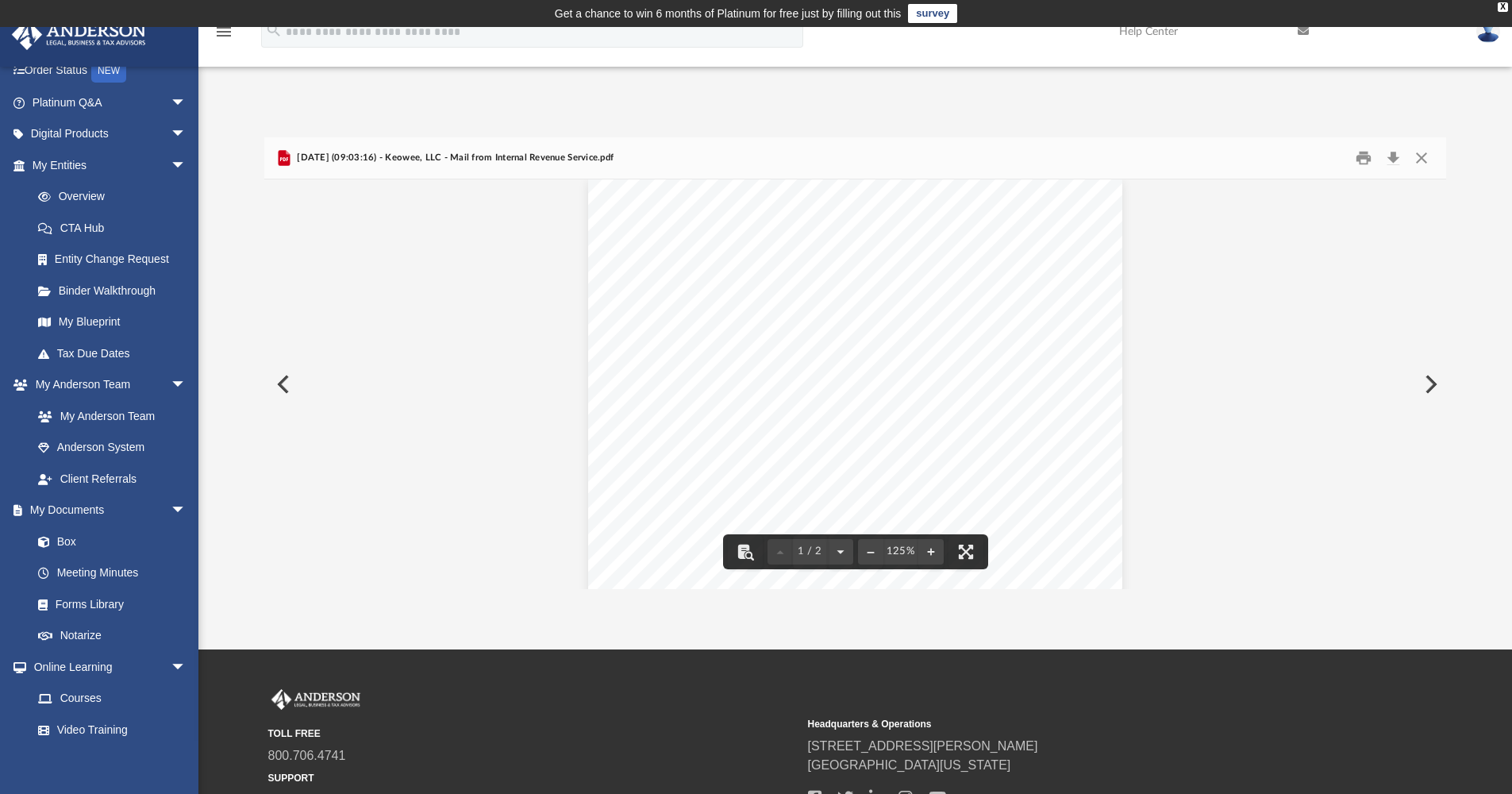
scroll to position [69, 0]
click at [1425, 159] on button "Close" at bounding box center [1421, 158] width 29 height 24
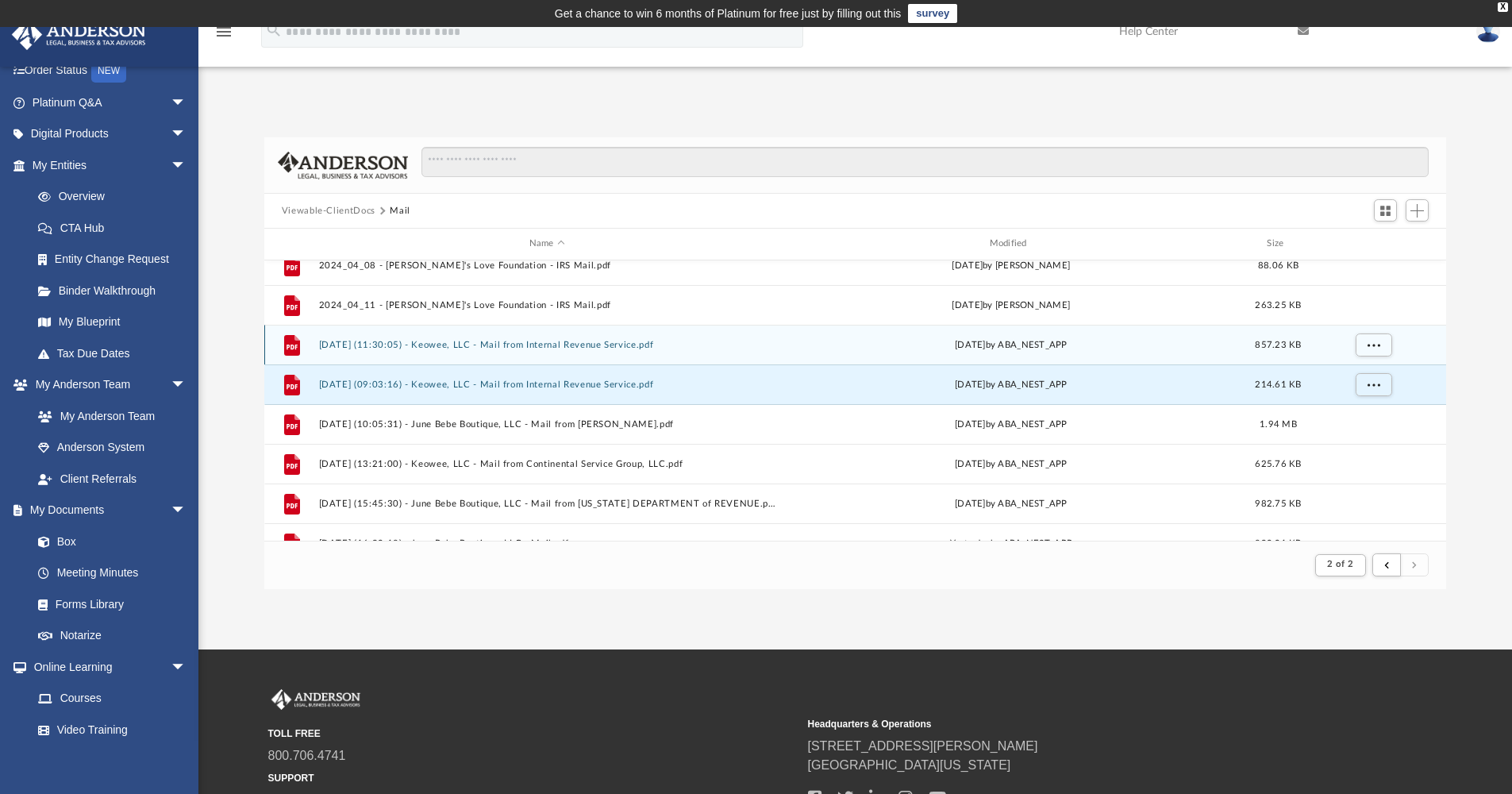
click at [580, 347] on button "[DATE] (11:30:05) - Keowee, LLC - Mail from Internal Revenue Service.pdf" at bounding box center [547, 345] width 457 height 10
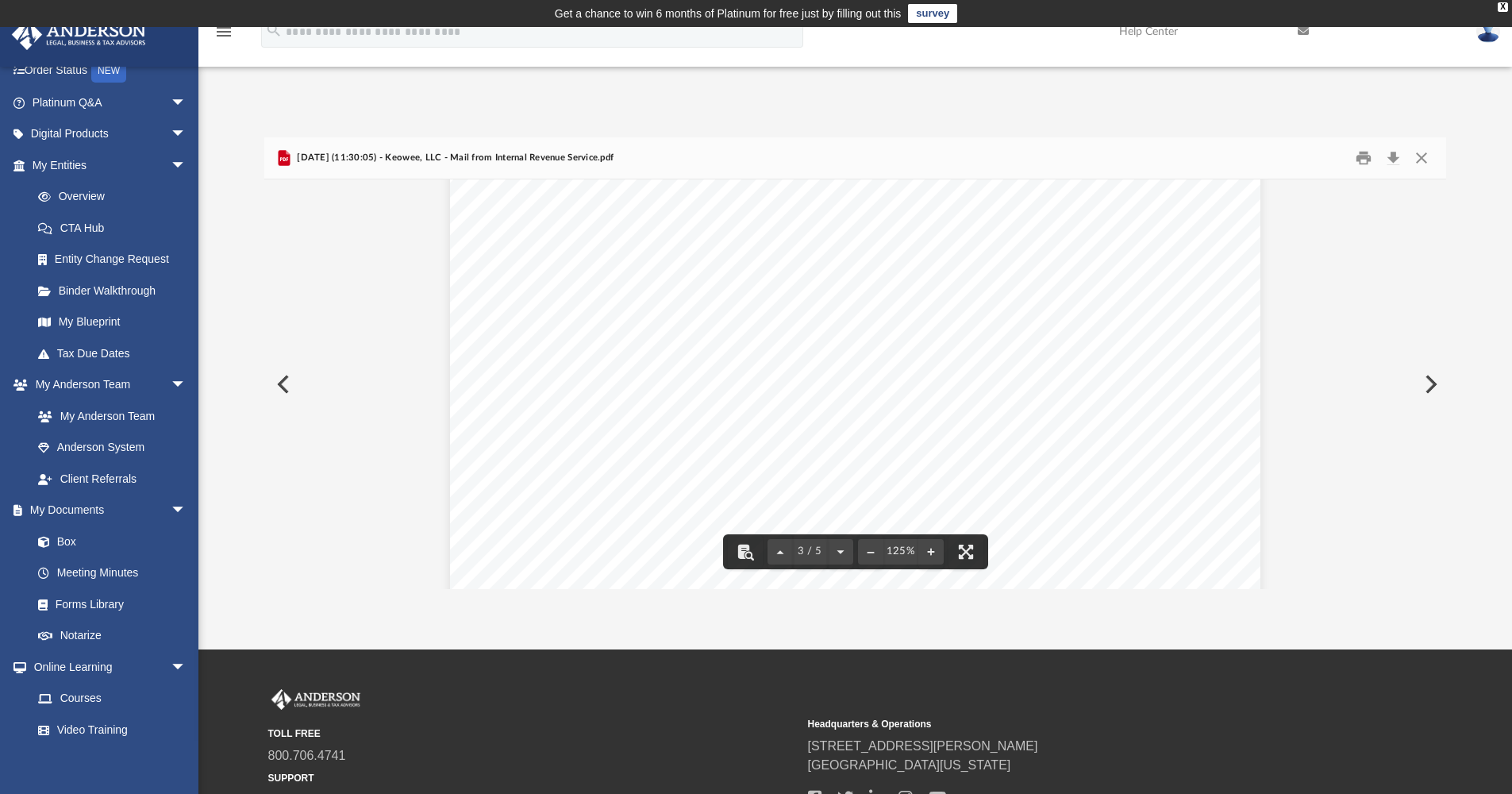
scroll to position [2285, 0]
